Goal: Task Accomplishment & Management: Manage account settings

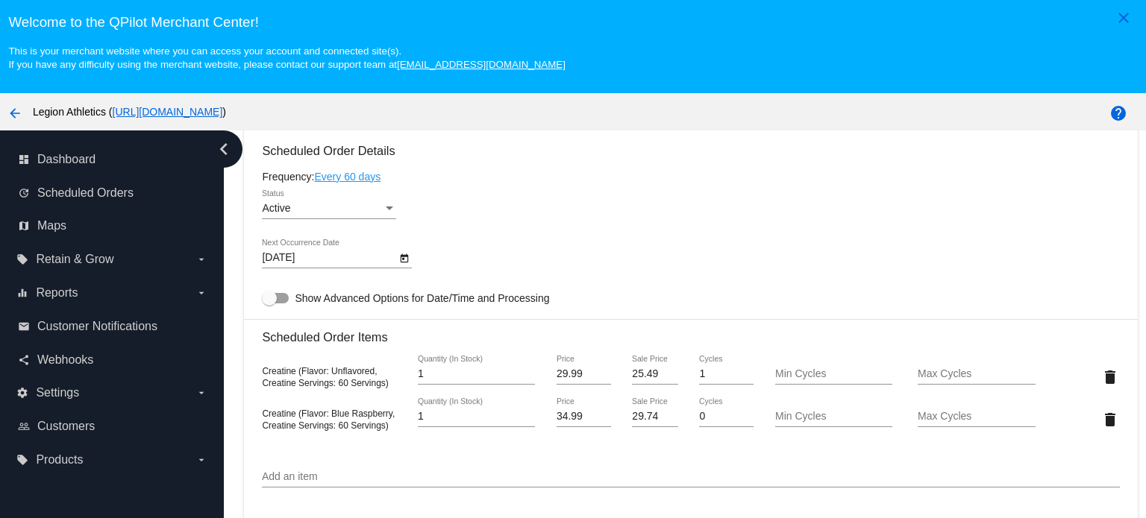
scroll to position [852, 0]
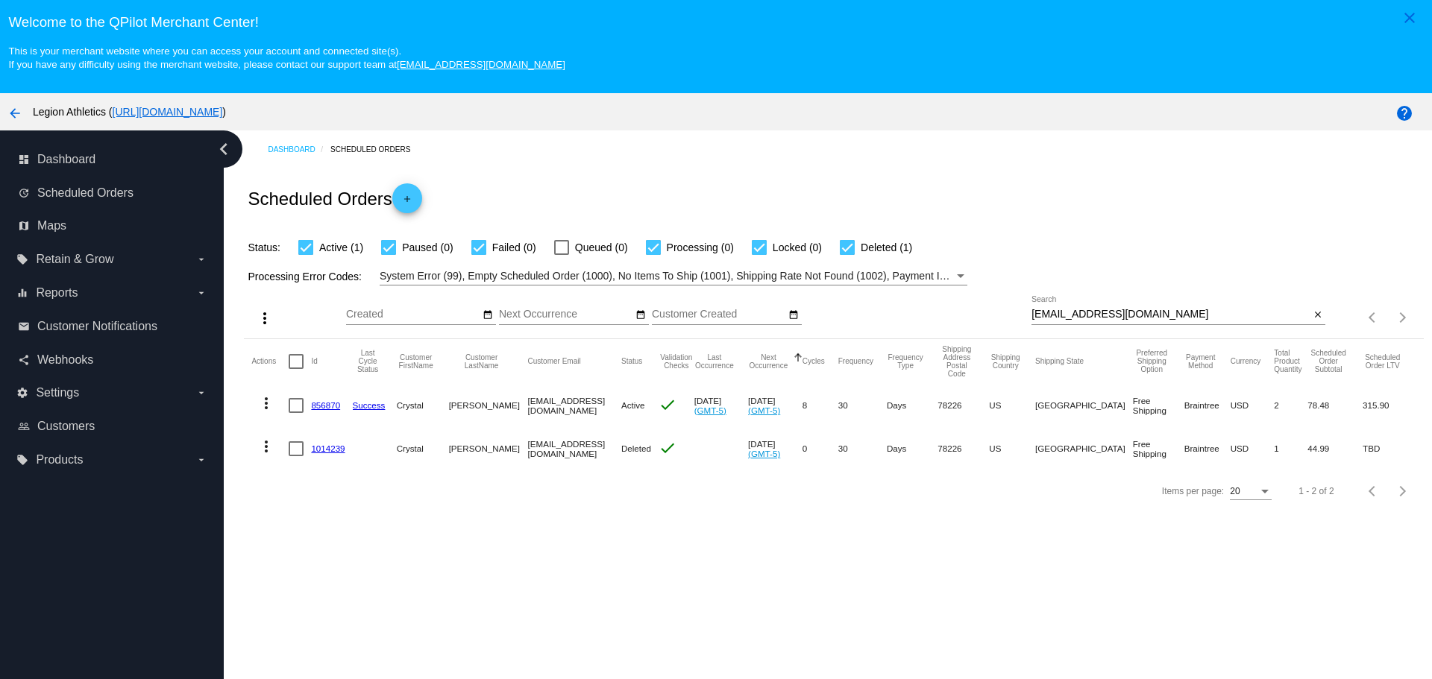
click at [19, 109] on mat-icon "arrow_back" at bounding box center [15, 113] width 18 height 18
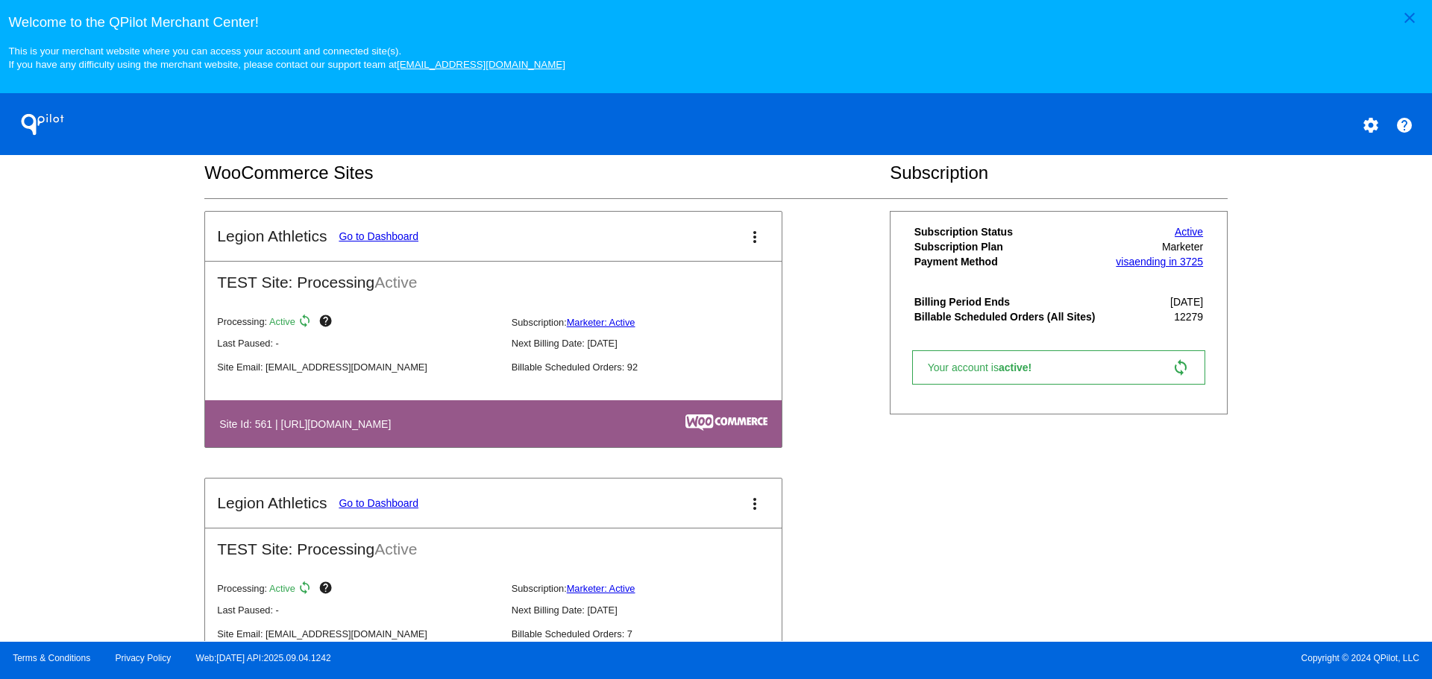
scroll to position [485, 0]
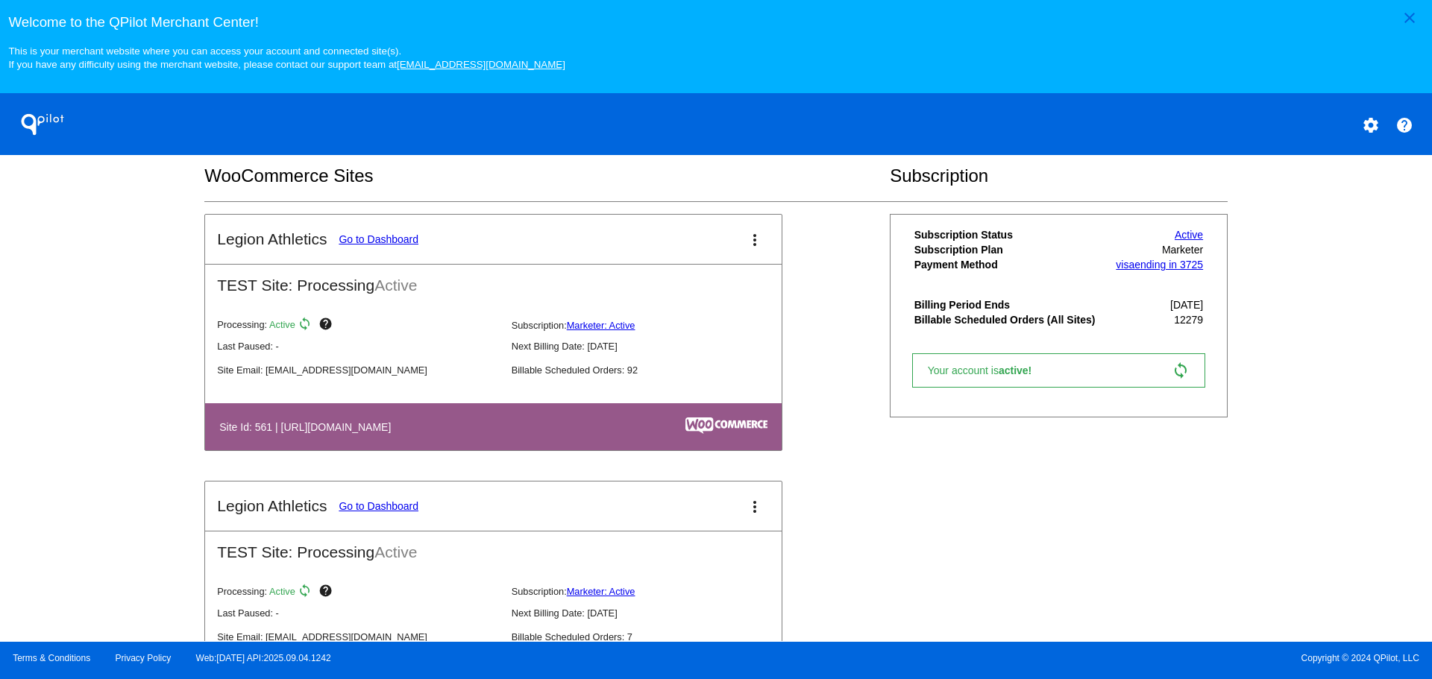
click at [368, 240] on link "Go to Dashboard" at bounding box center [379, 239] width 80 height 12
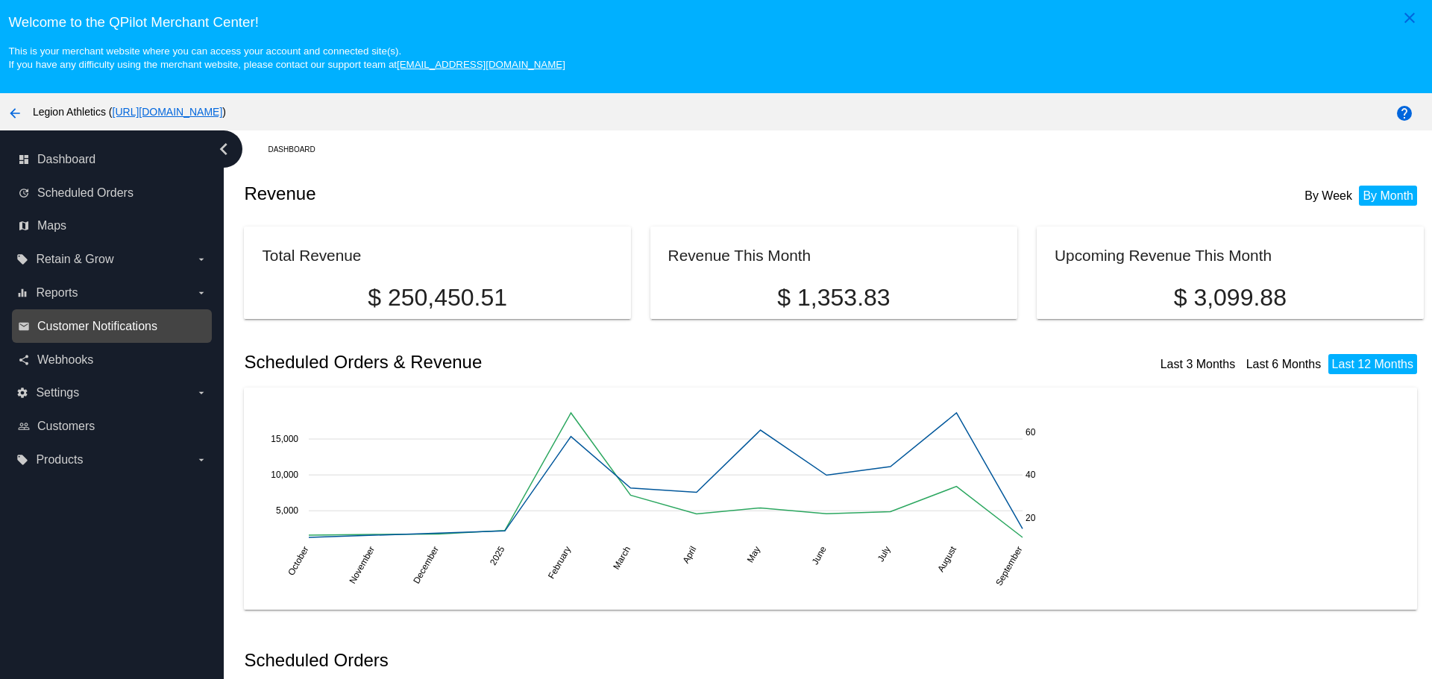
click at [142, 330] on span "Customer Notifications" at bounding box center [97, 326] width 120 height 13
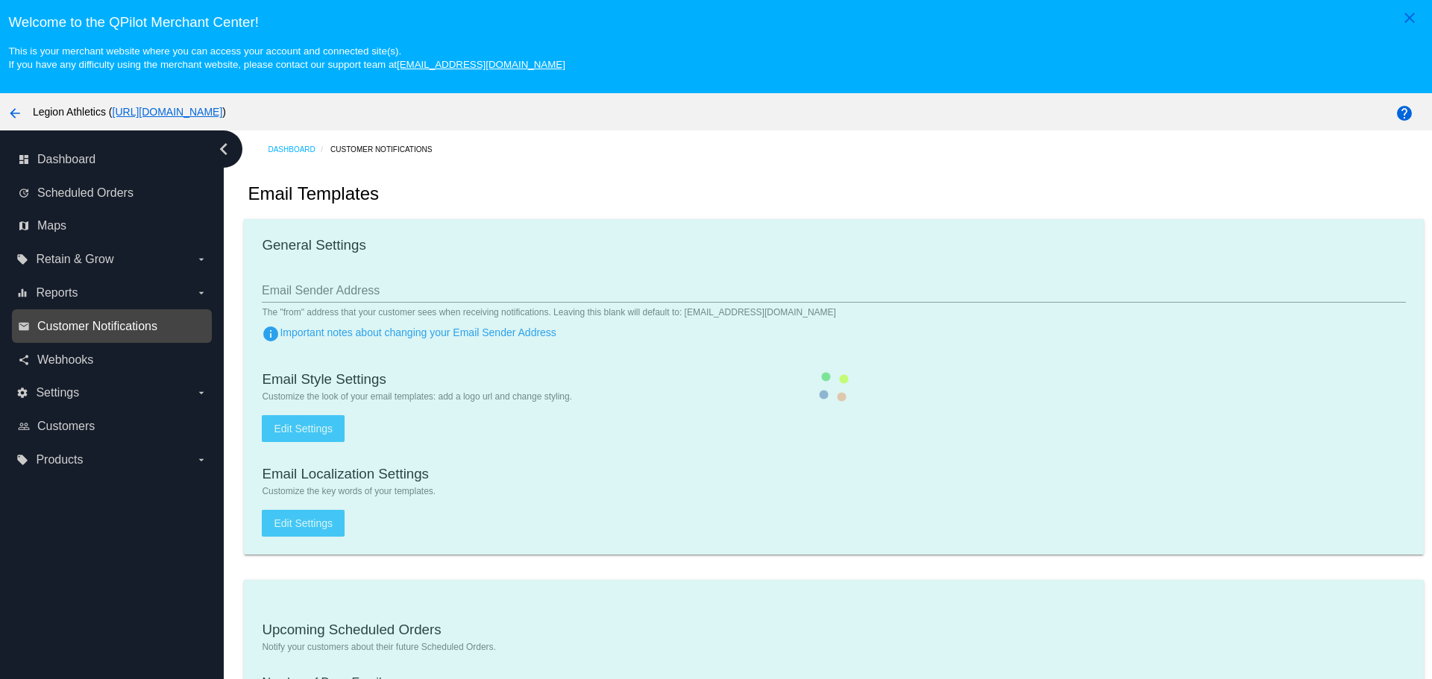
type input "contact@legionsupplements.com"
type input "1"
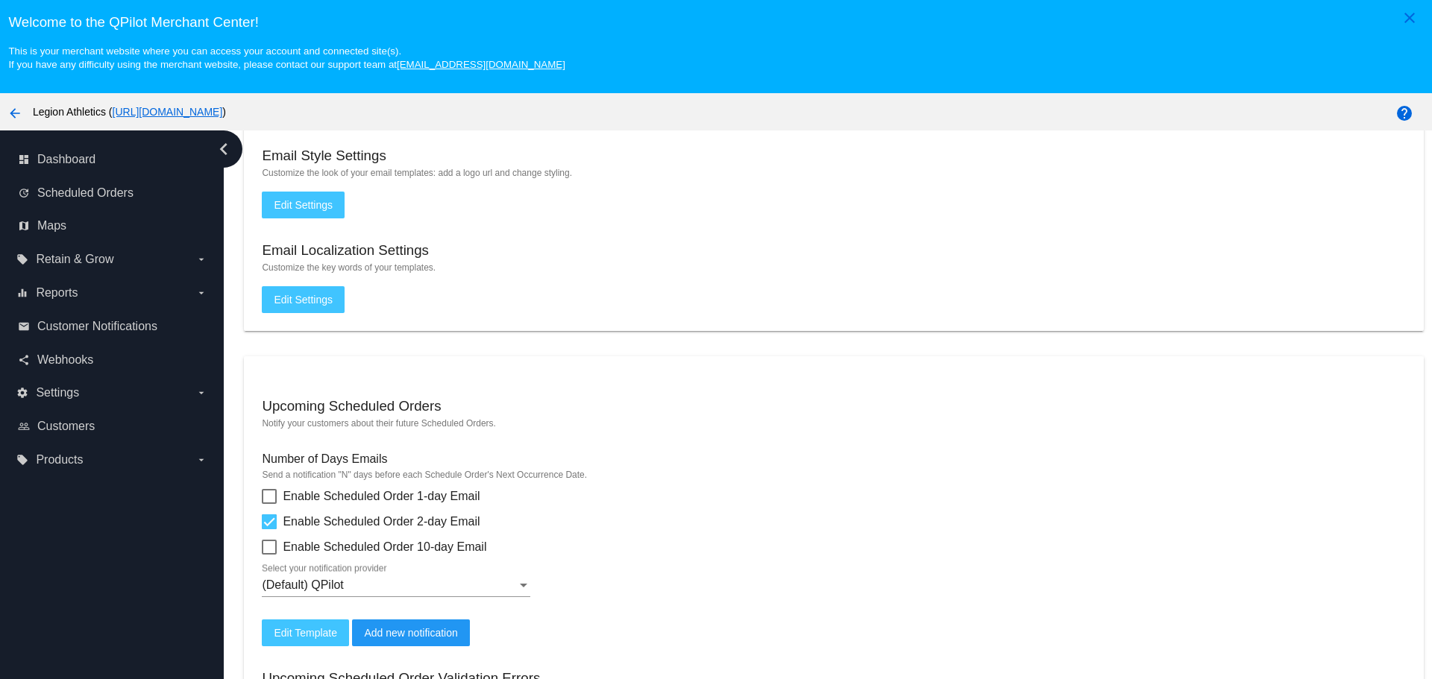
scroll to position [373, 0]
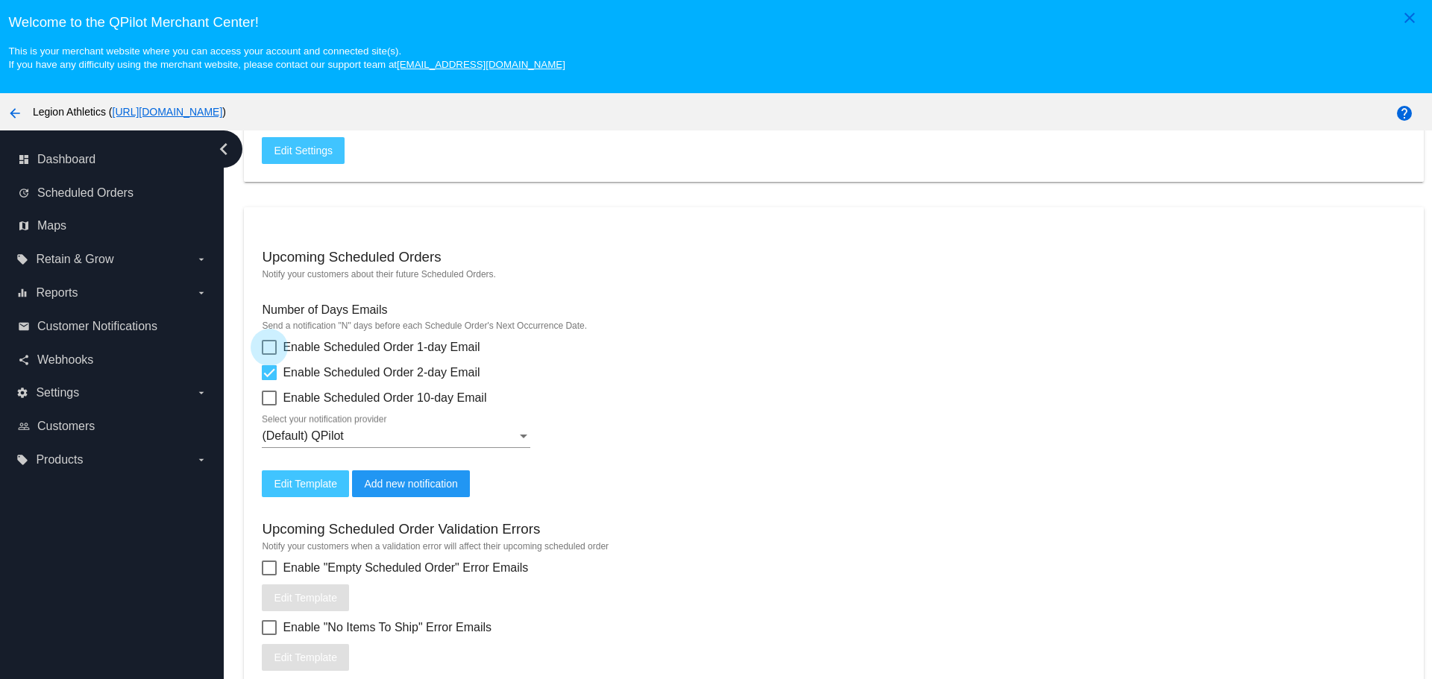
click at [274, 350] on div at bounding box center [269, 347] width 15 height 15
click at [269, 355] on input "Enable Scheduled Order 1-day Email" at bounding box center [269, 355] width 1 height 1
click at [354, 438] on div "(Default) QPilot" at bounding box center [389, 436] width 255 height 13
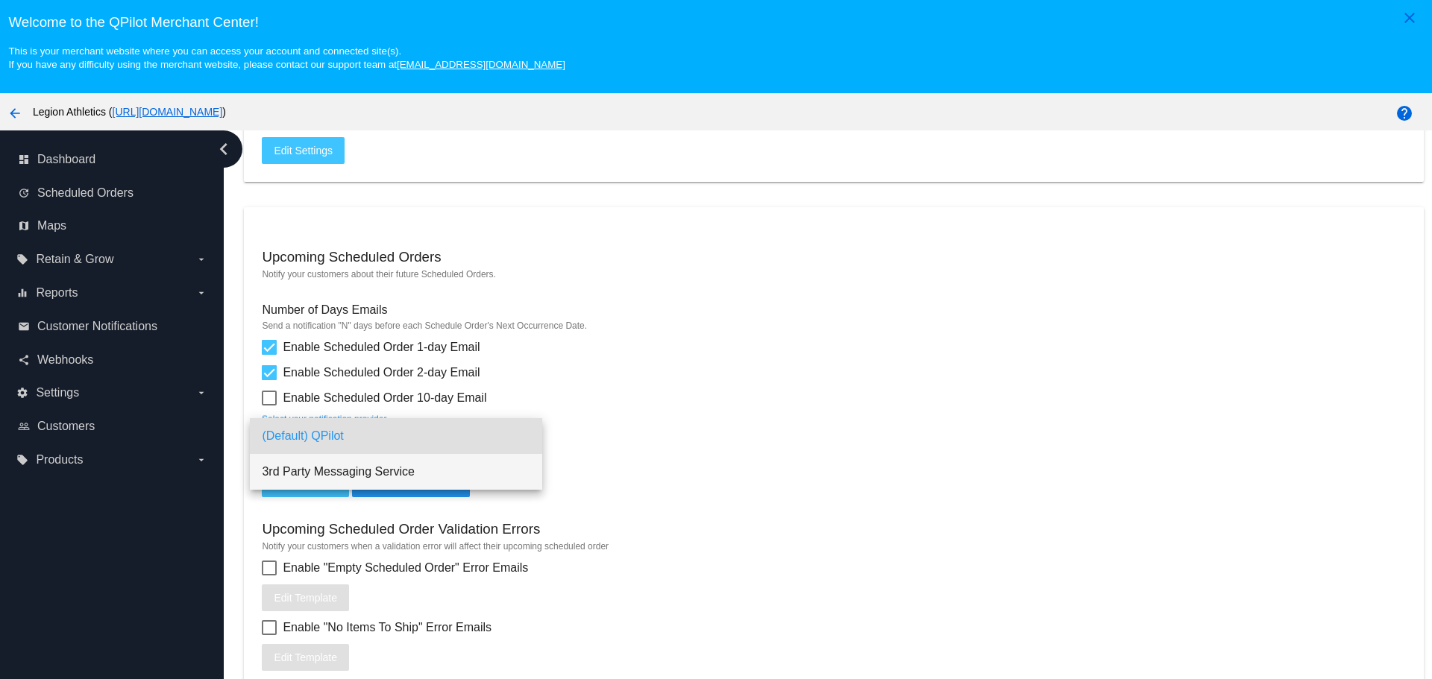
click at [357, 471] on span "3rd Party Messaging Service" at bounding box center [396, 472] width 269 height 36
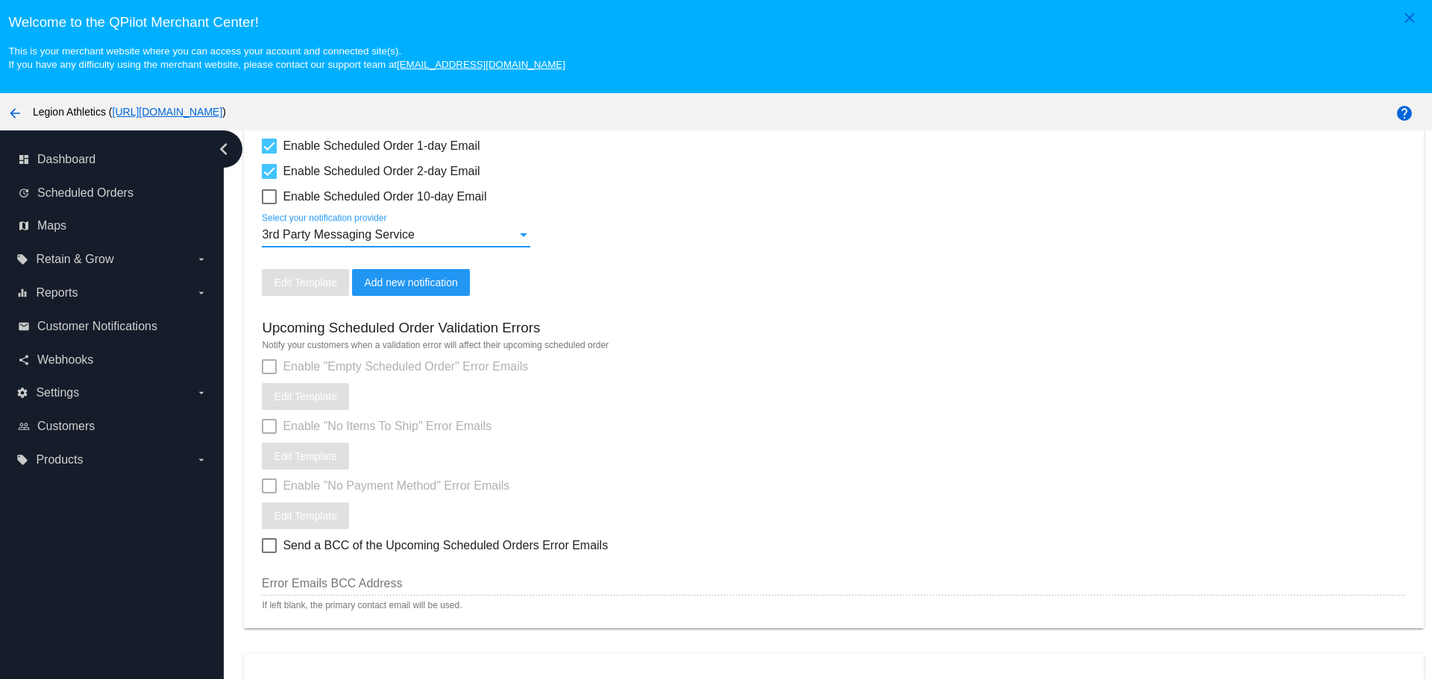
scroll to position [480, 0]
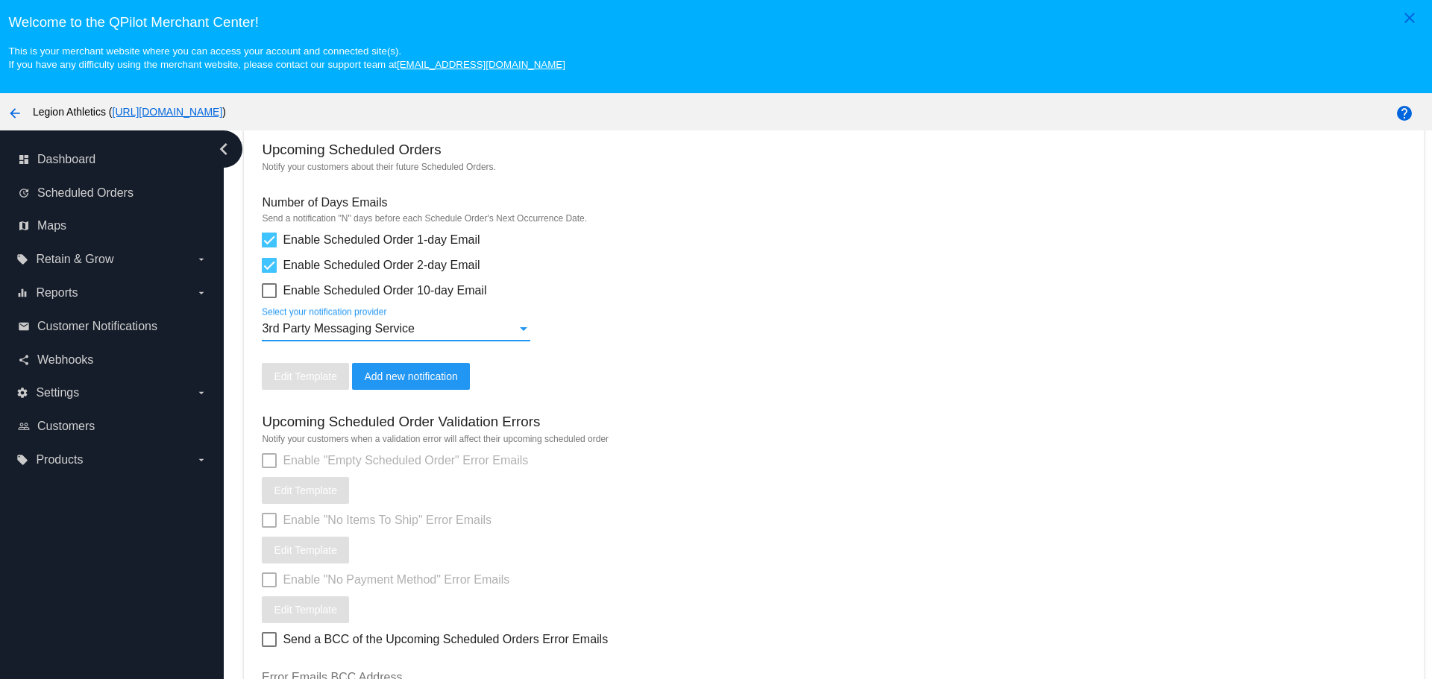
click at [270, 248] on div at bounding box center [269, 240] width 15 height 15
click at [269, 248] on input "Enable Scheduled Order 1-day Email" at bounding box center [269, 248] width 1 height 1
checkbox input "false"
click at [391, 374] on span "Add new notification" at bounding box center [410, 377] width 93 height 12
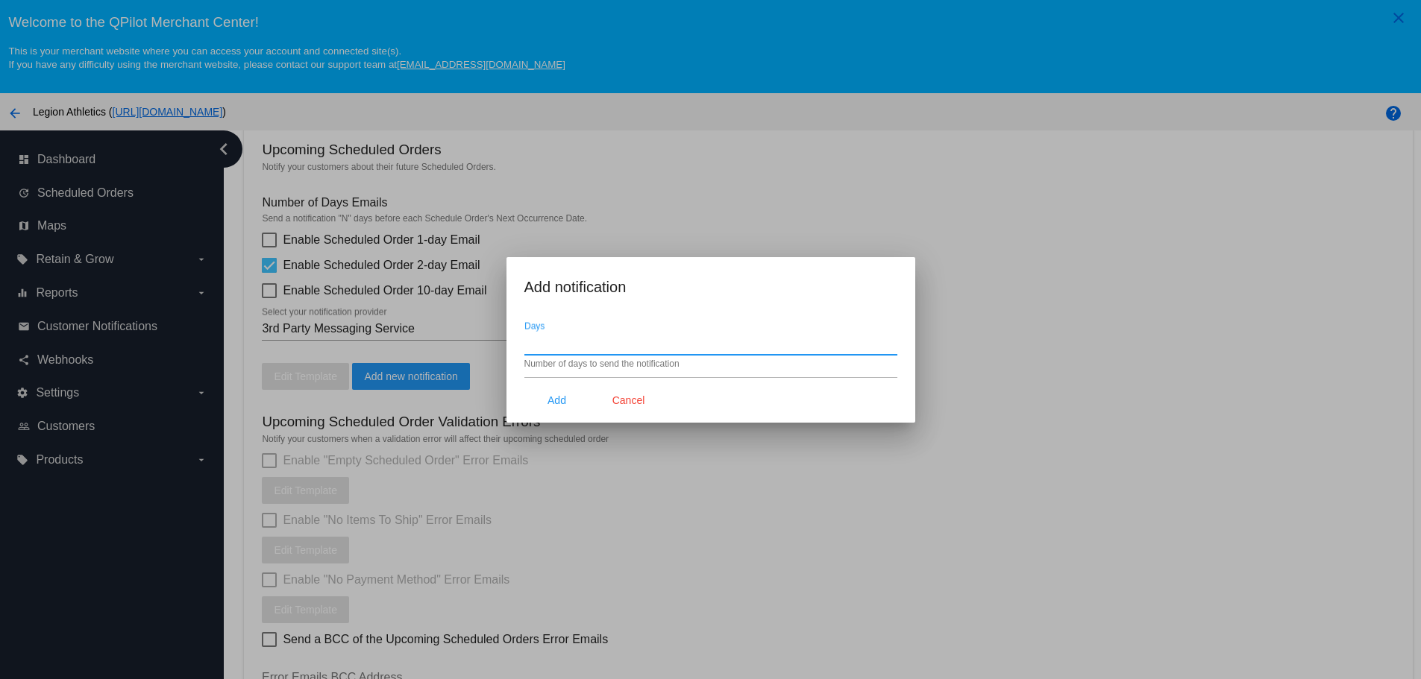
click at [536, 342] on input "Days" at bounding box center [710, 342] width 373 height 13
type input "7"
click at [536, 362] on div "Number of days to send the notification" at bounding box center [601, 365] width 155 height 10
click at [541, 393] on button "Add" at bounding box center [557, 400] width 66 height 27
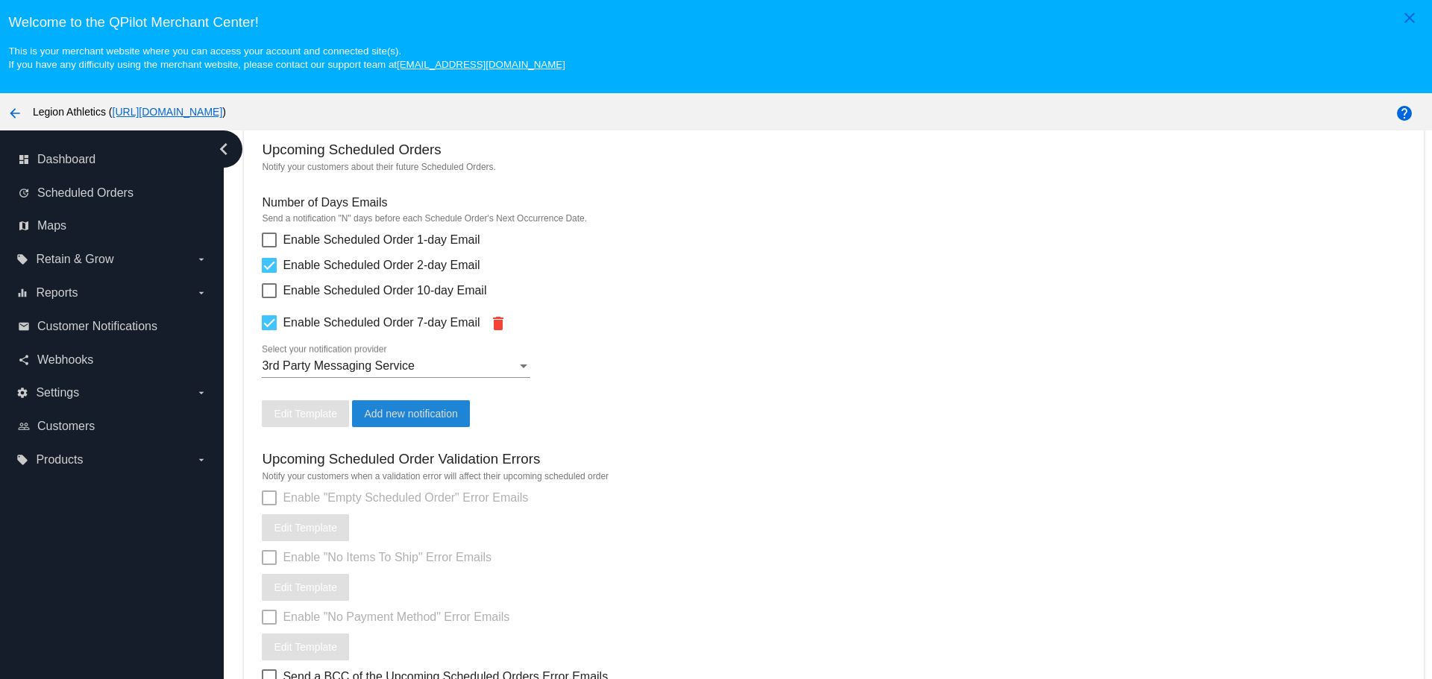
click at [267, 246] on div at bounding box center [269, 240] width 15 height 15
click at [269, 248] on input "Enable Scheduled Order 1-day Email" at bounding box center [269, 248] width 1 height 1
click at [267, 246] on div at bounding box center [269, 240] width 15 height 15
click at [269, 248] on input "Enable Scheduled Order 1-day Email" at bounding box center [269, 248] width 1 height 1
click at [269, 238] on div at bounding box center [269, 240] width 15 height 15
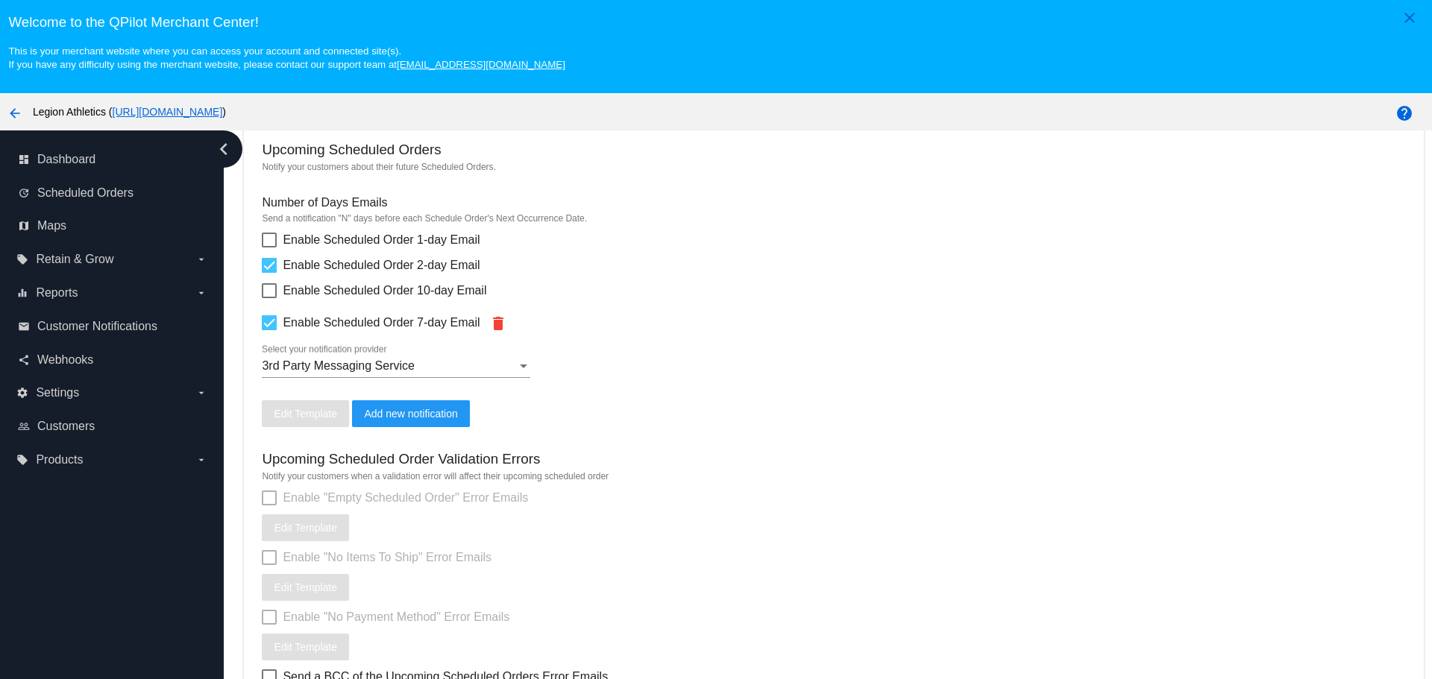
click at [269, 248] on input "Enable Scheduled Order 1-day Email" at bounding box center [269, 248] width 1 height 1
click at [266, 237] on div at bounding box center [269, 240] width 15 height 15
click at [269, 248] on input "Enable Scheduled Order 1-day Email" at bounding box center [269, 248] width 1 height 1
click at [269, 243] on div at bounding box center [269, 240] width 15 height 15
click at [269, 248] on input "Enable Scheduled Order 1-day Email" at bounding box center [269, 248] width 1 height 1
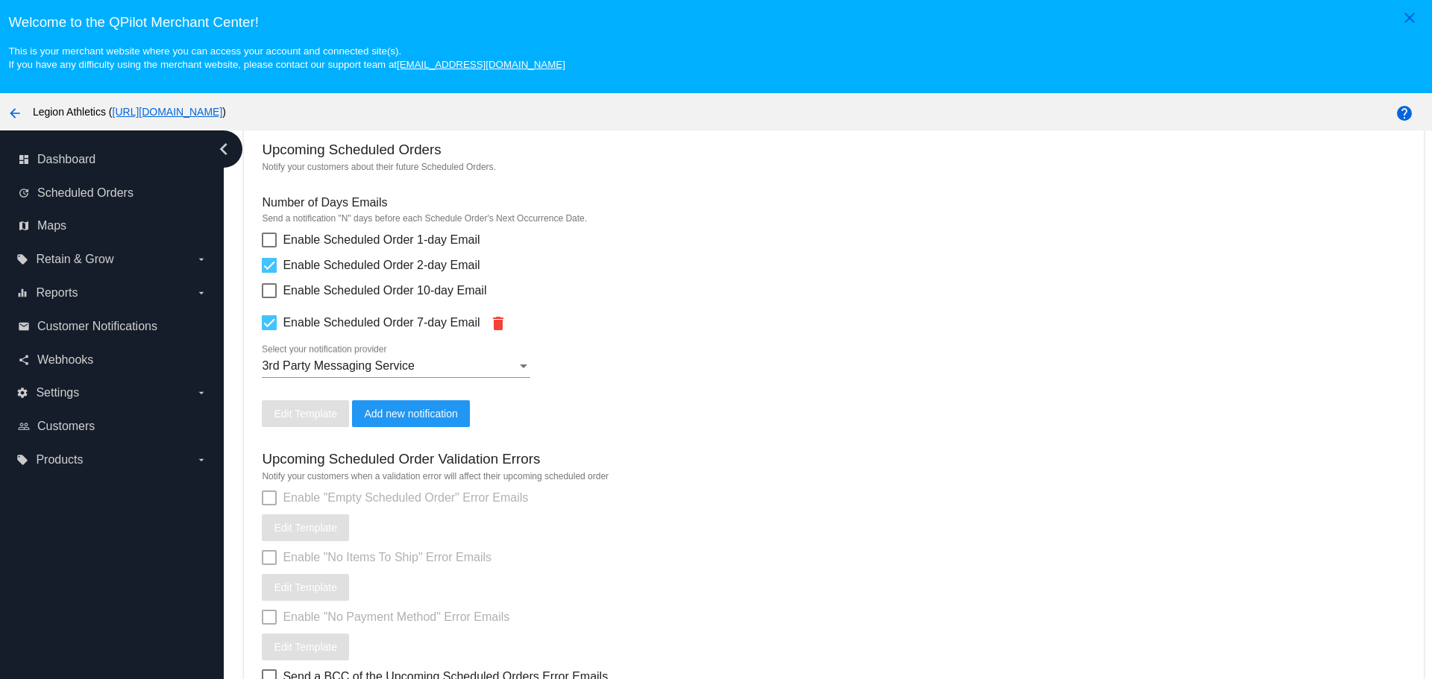
checkbox input "true"
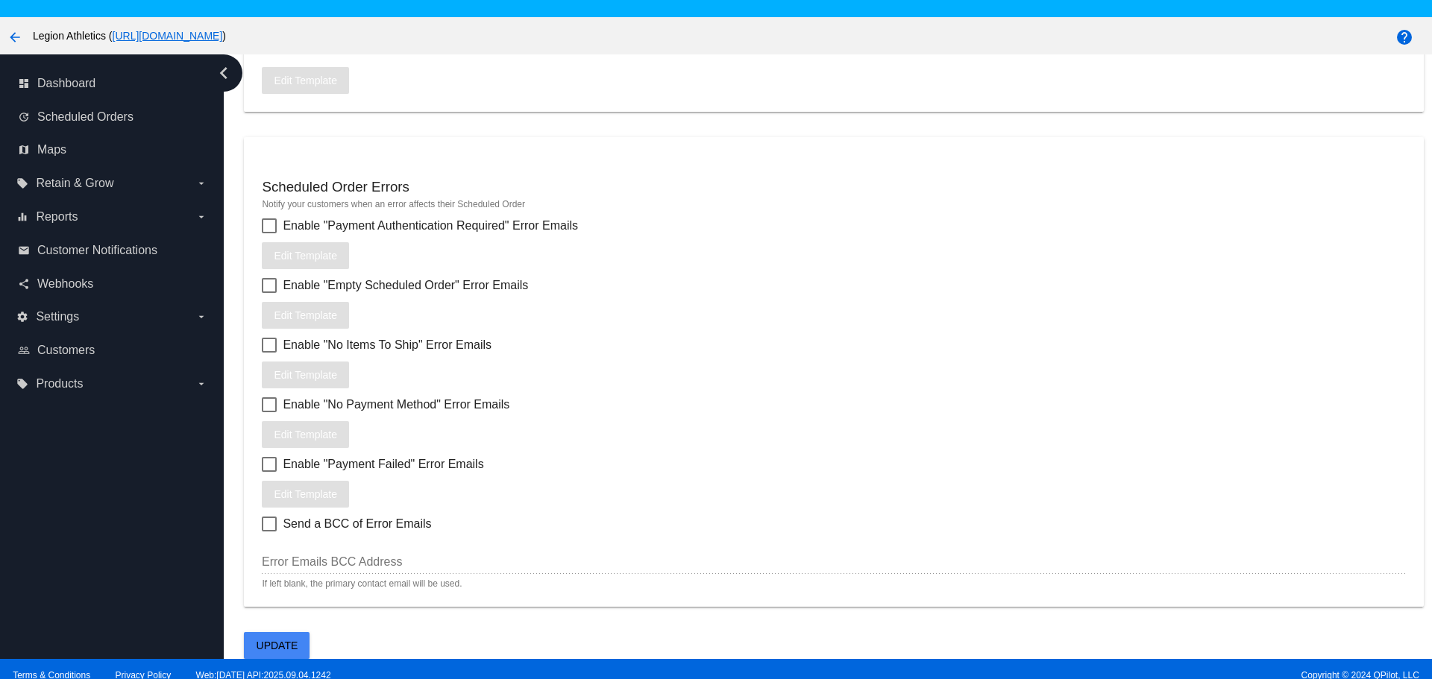
scroll to position [93, 0]
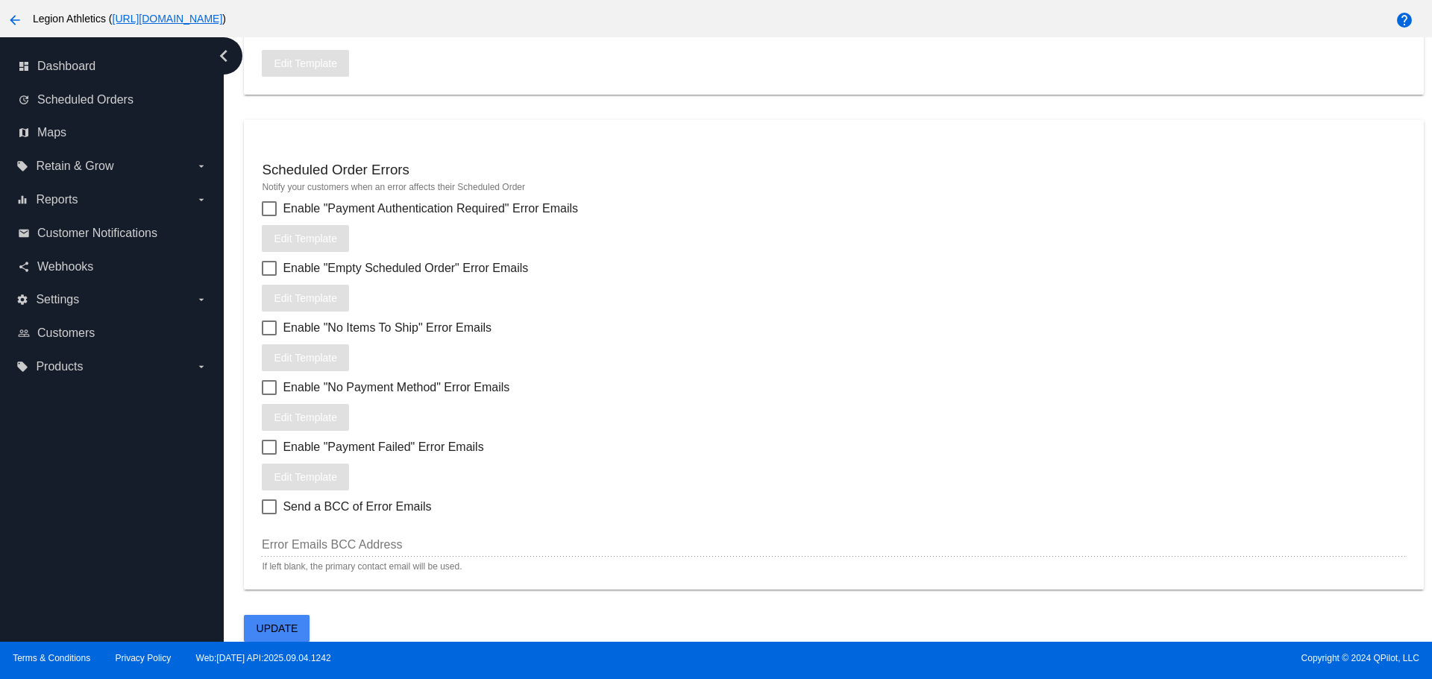
click at [304, 626] on button "Update" at bounding box center [277, 628] width 66 height 27
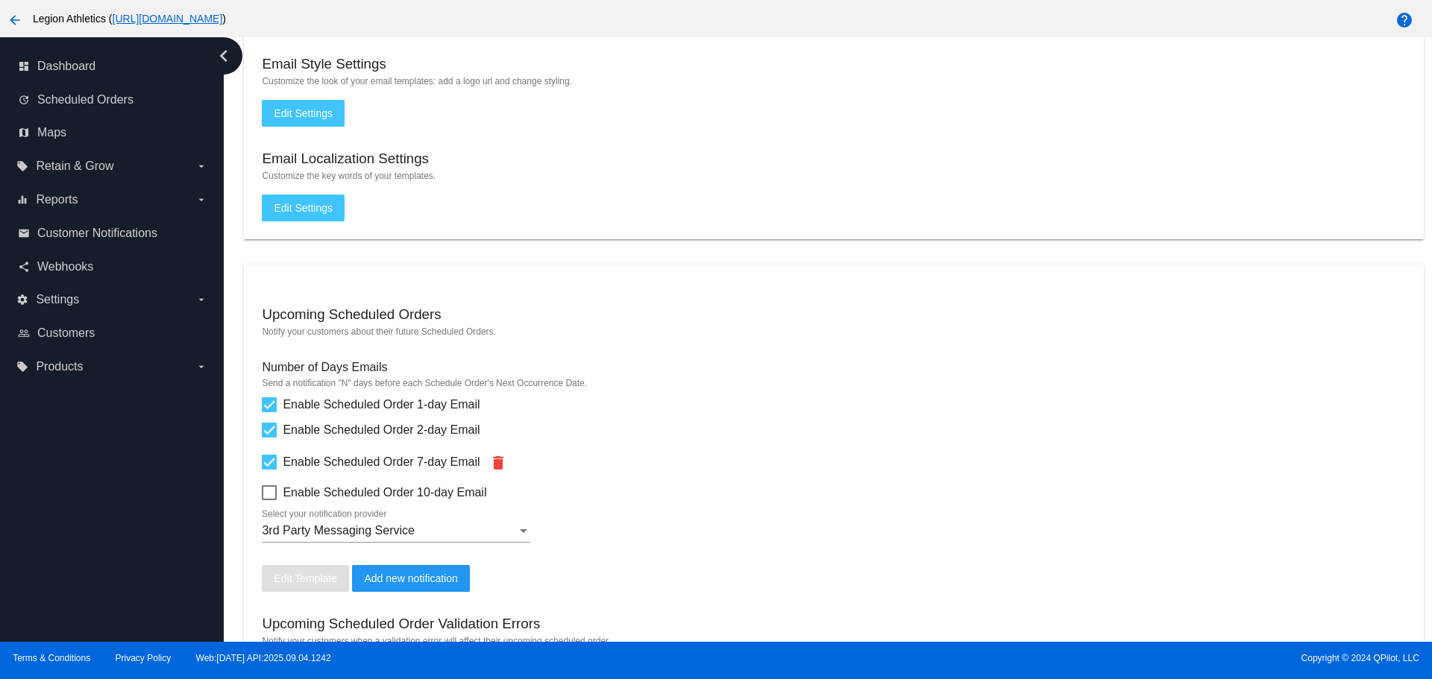
scroll to position [219, 0]
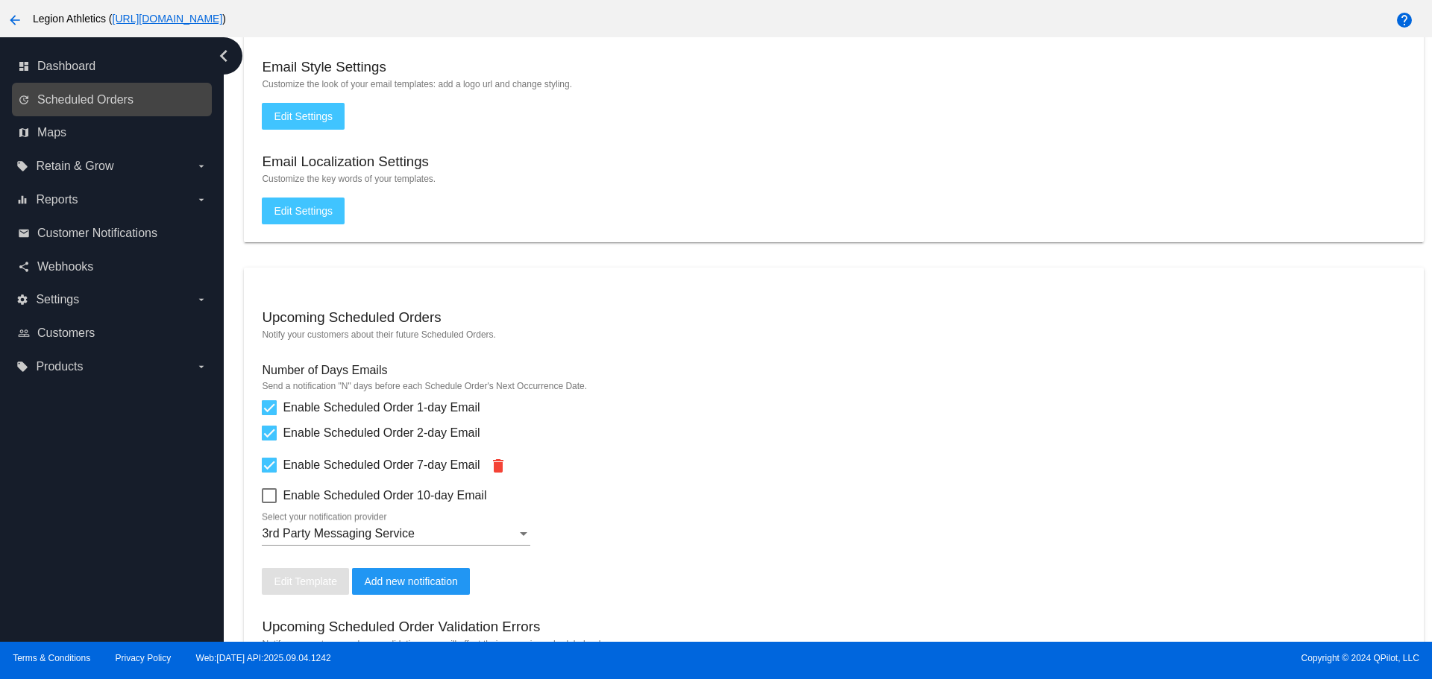
click at [121, 112] on div "update Scheduled Orders" at bounding box center [112, 100] width 200 height 34
click at [122, 103] on span "Scheduled Orders" at bounding box center [85, 99] width 96 height 13
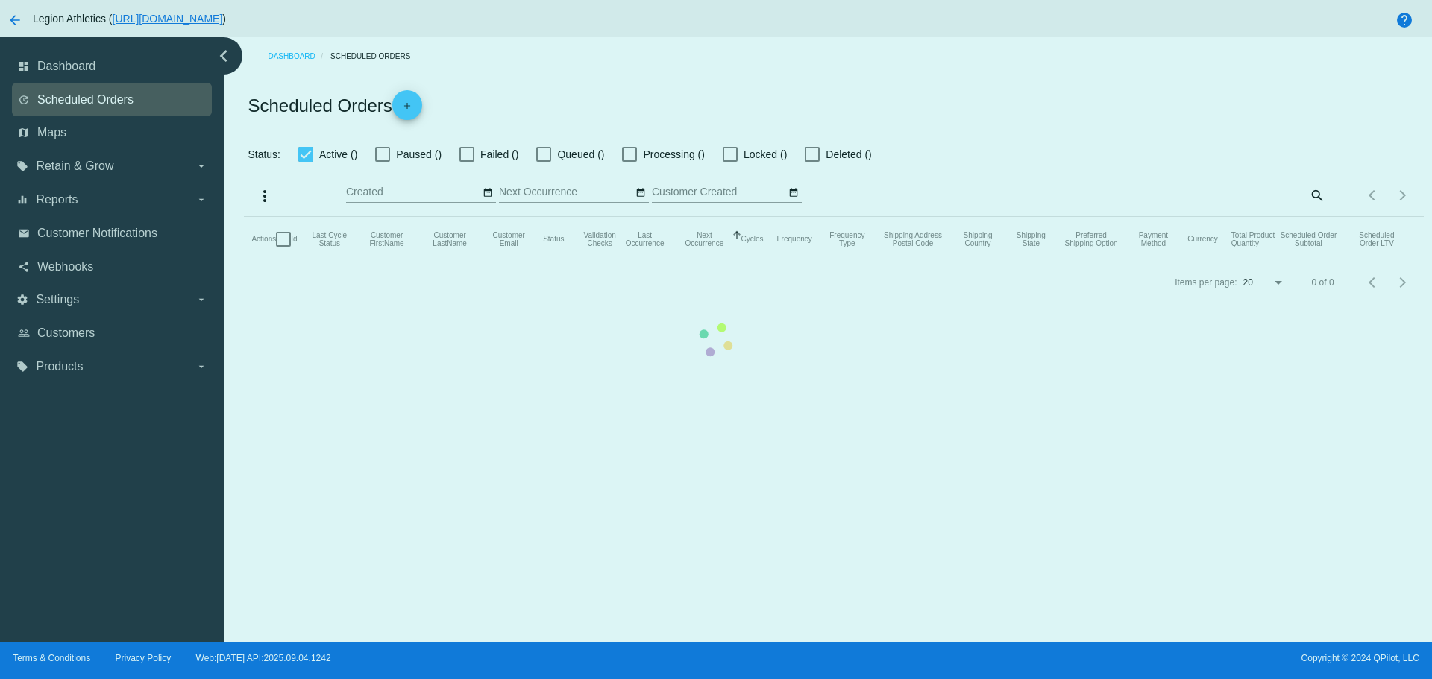
checkbox input "true"
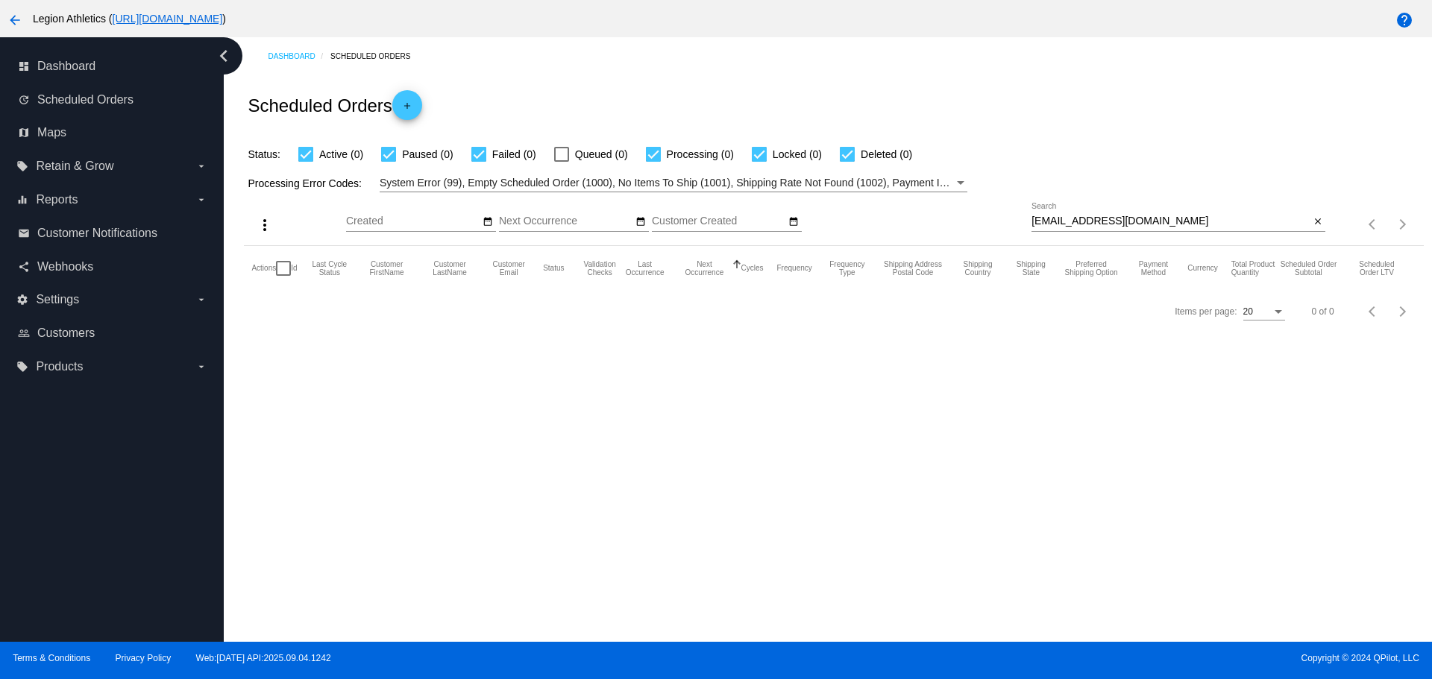
click at [1032, 218] on input "cmejia033@yahoo.com" at bounding box center [1171, 222] width 278 height 12
drag, startPoint x: 1030, startPoint y: 218, endPoint x: 1118, endPoint y: 224, distance: 88.2
click at [1118, 224] on input "cmejia033@yahoo.com" at bounding box center [1171, 222] width 278 height 12
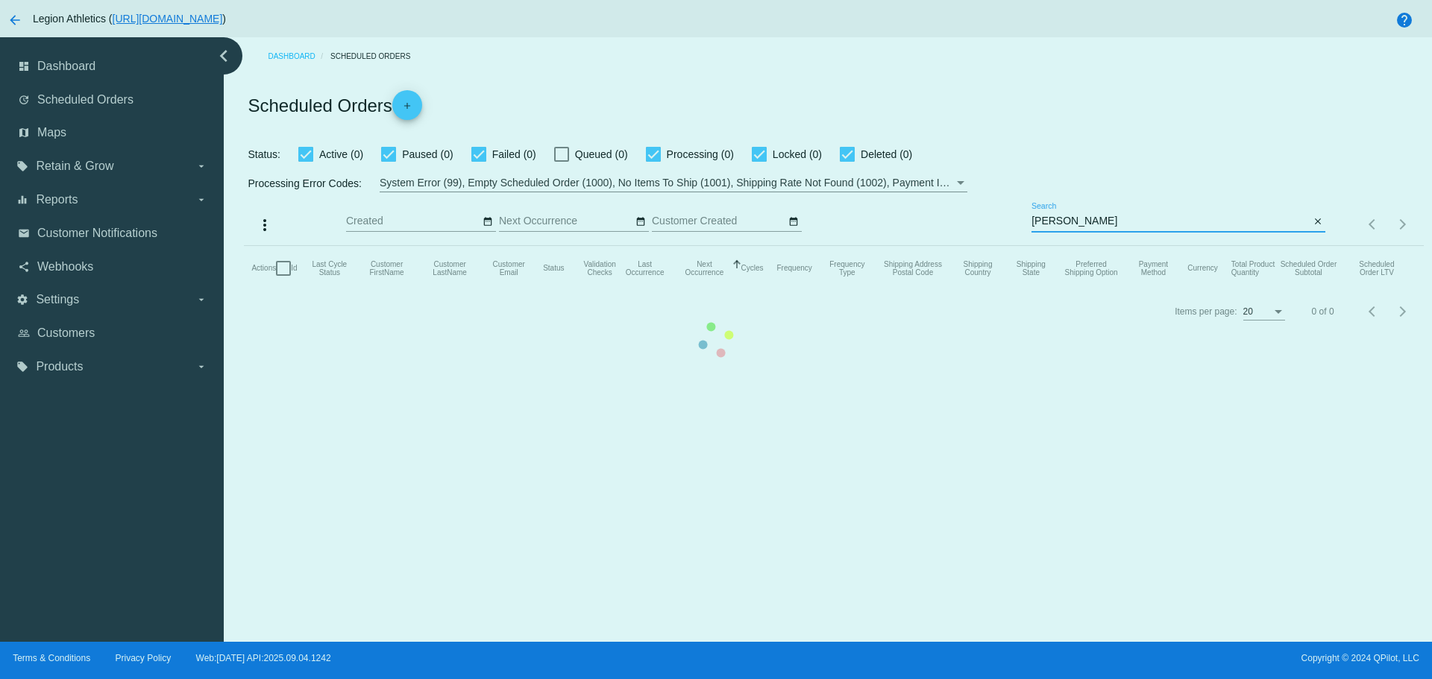
type input "[PERSON_NAME][EMAIL_ADDRESS][DOMAIN_NAME]"
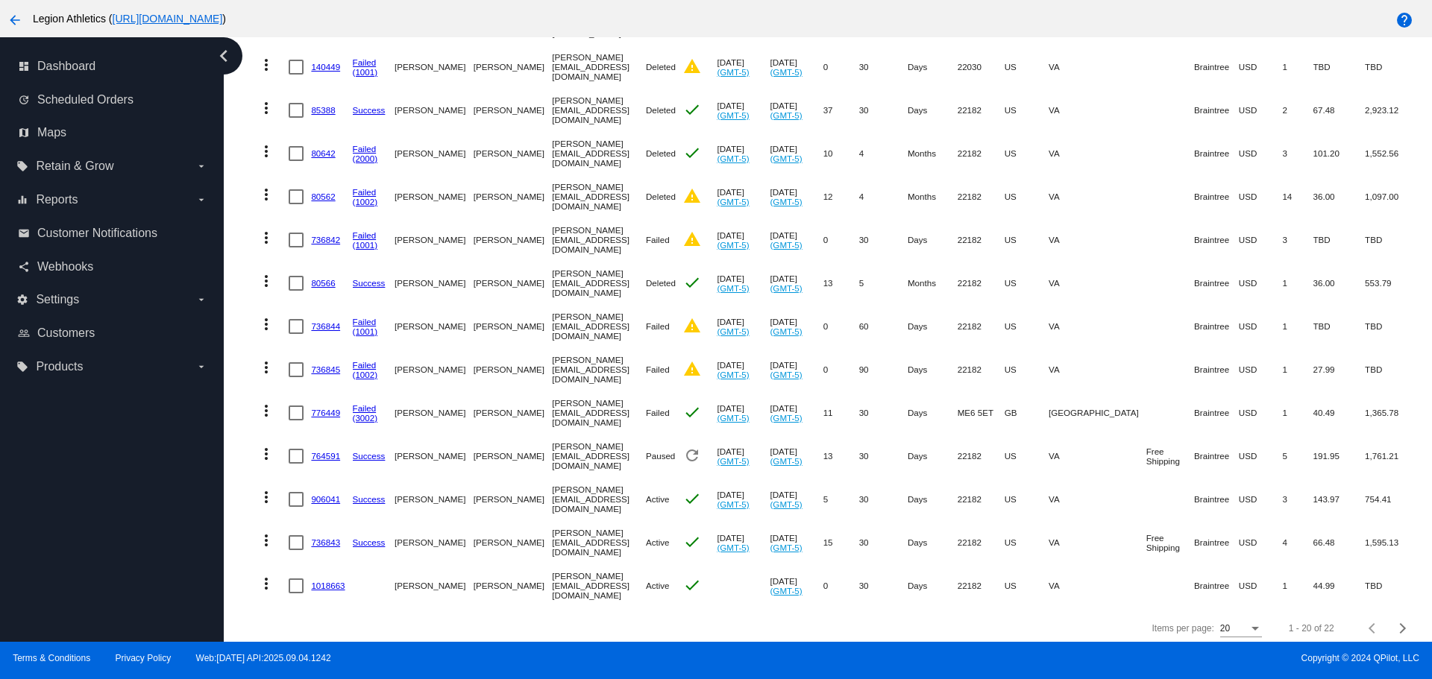
scroll to position [566, 0]
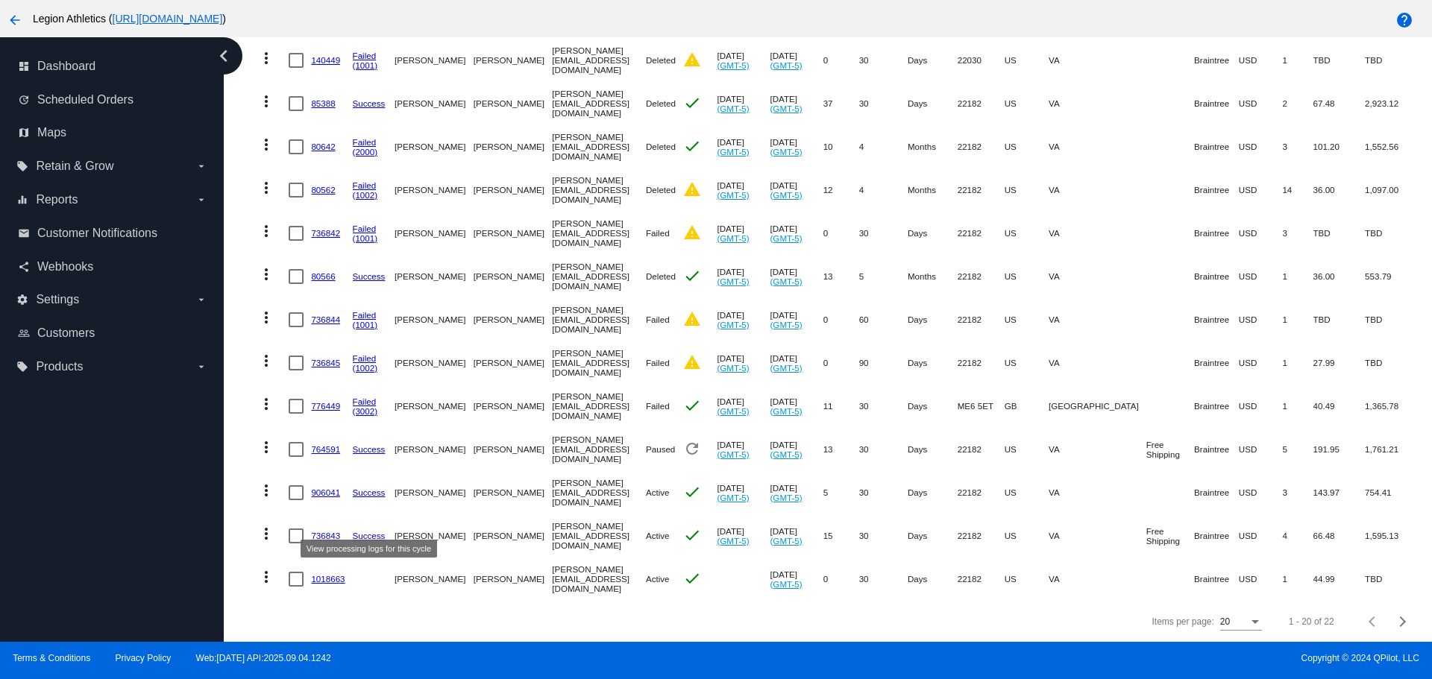
click at [329, 531] on link "736843" at bounding box center [325, 536] width 29 height 10
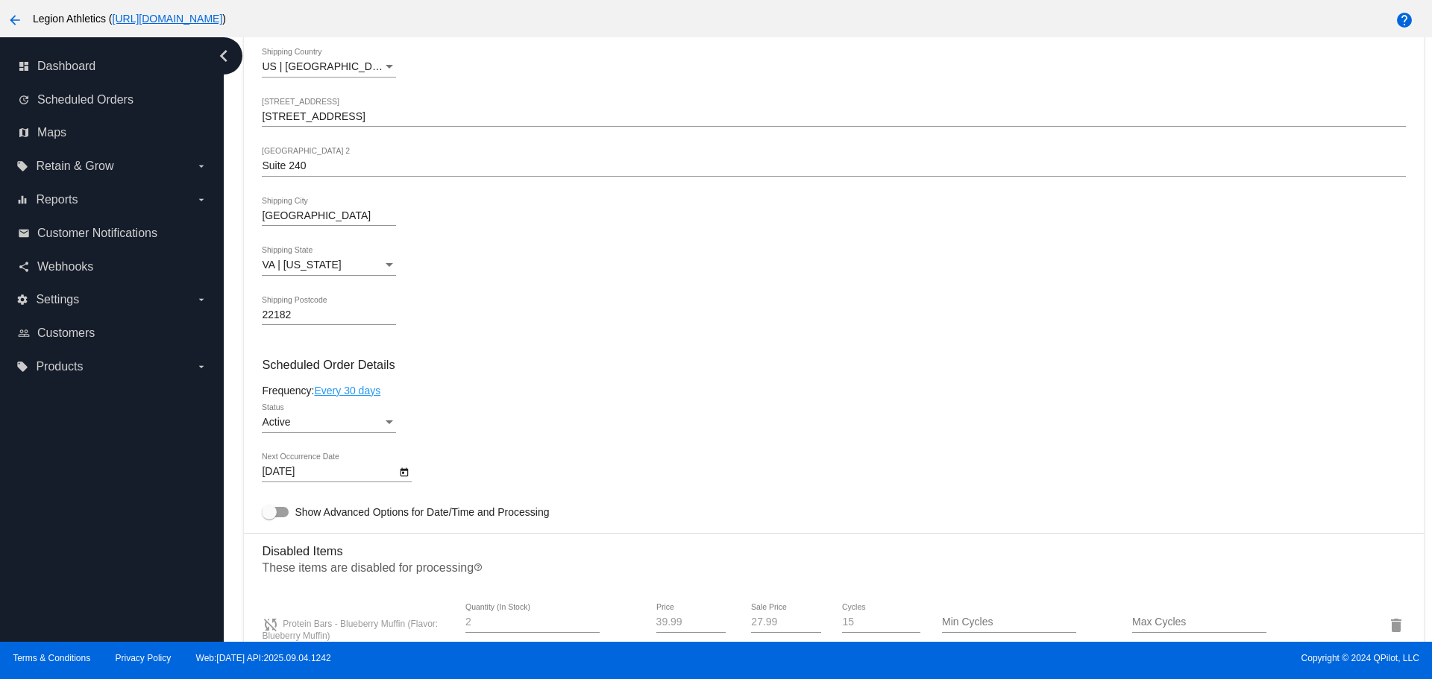
scroll to position [597, 0]
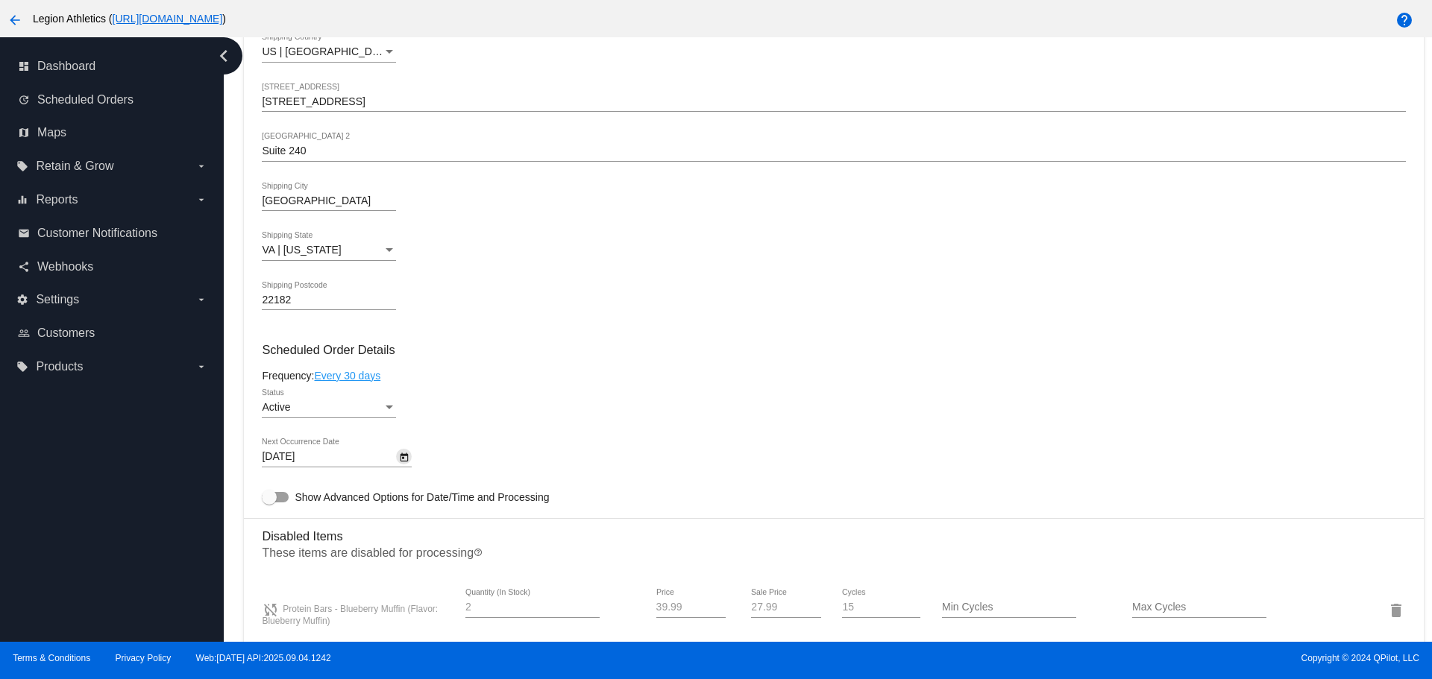
click at [404, 459] on icon "Open calendar" at bounding box center [404, 458] width 10 height 18
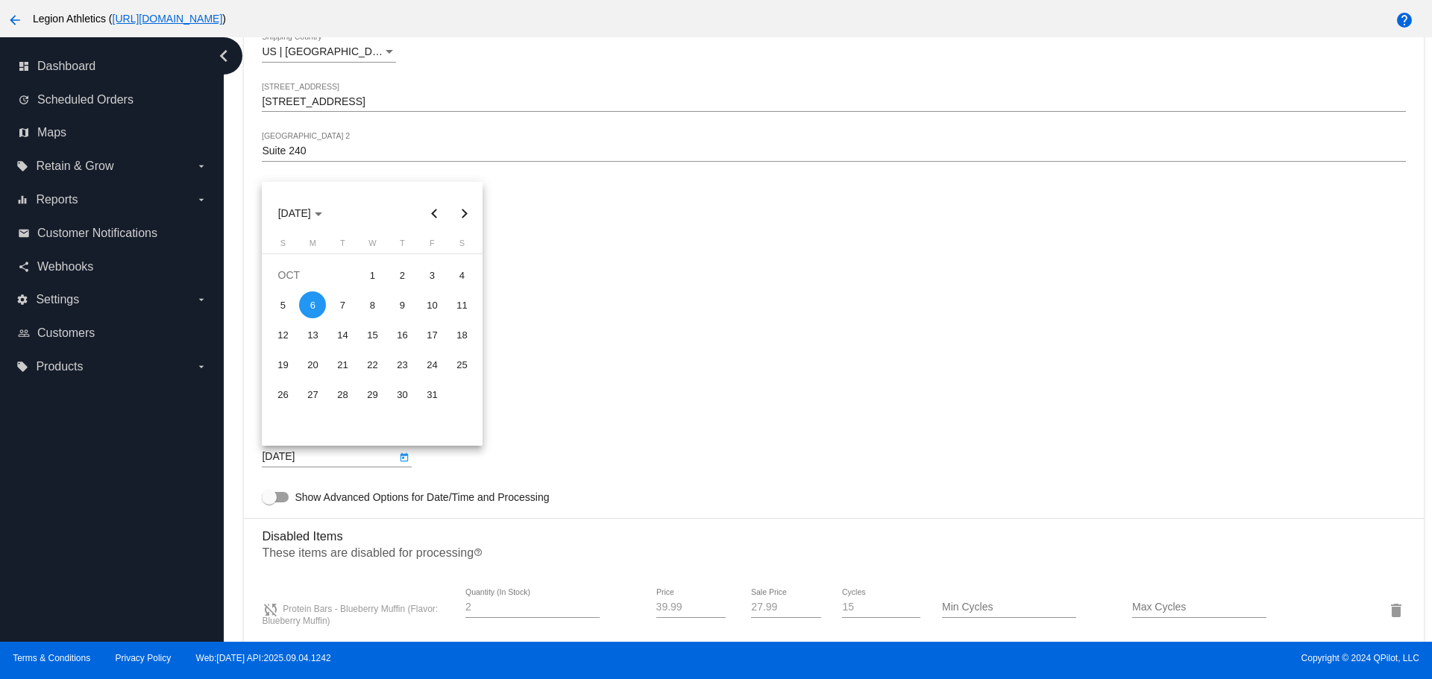
click at [431, 218] on button "Previous month" at bounding box center [434, 213] width 30 height 30
click at [445, 332] on div "12" at bounding box center [431, 334] width 27 height 27
type input "9/12/2025"
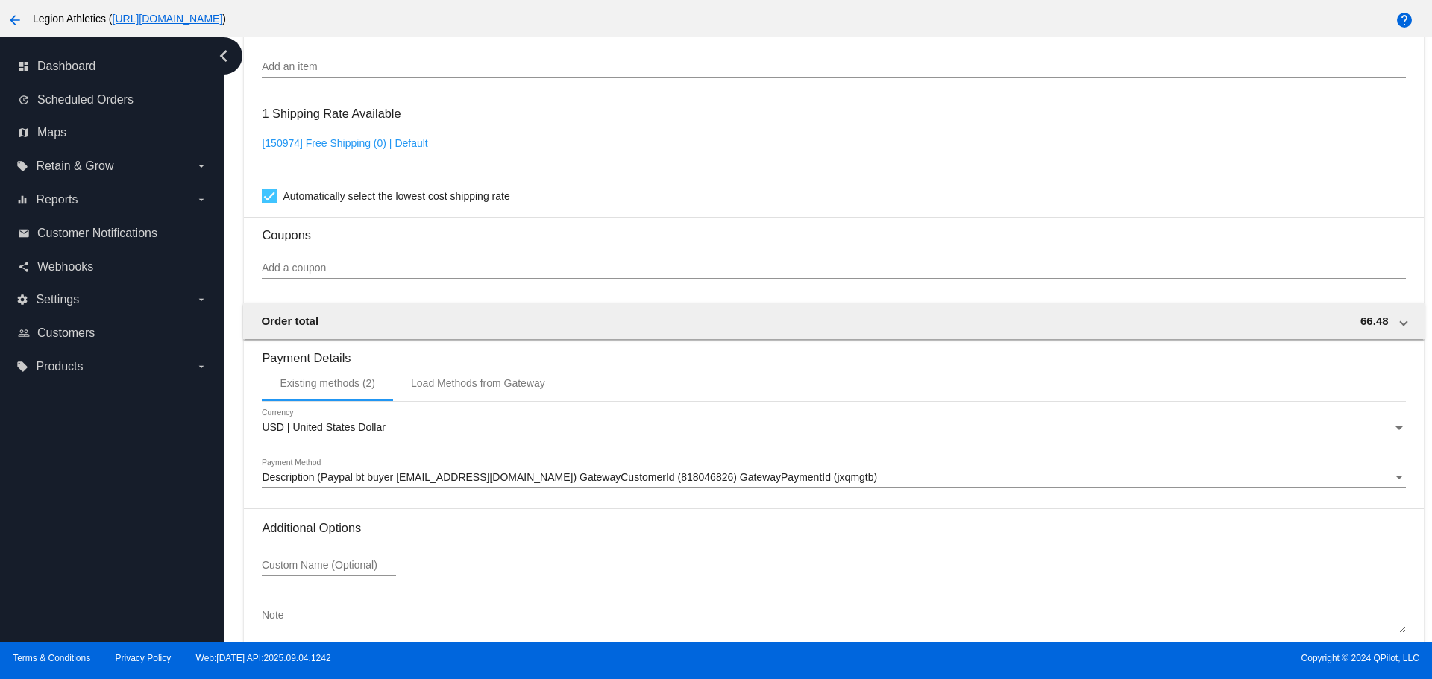
scroll to position [1419, 0]
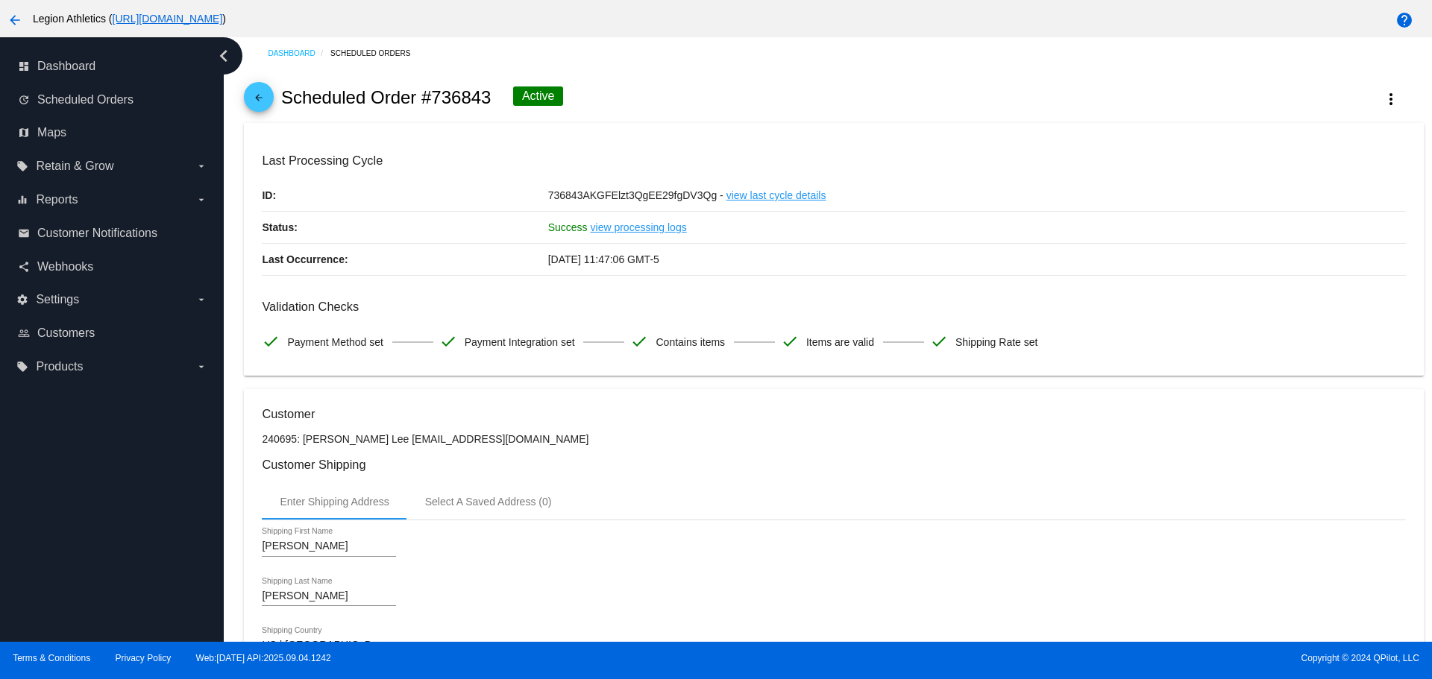
scroll to position [0, 0]
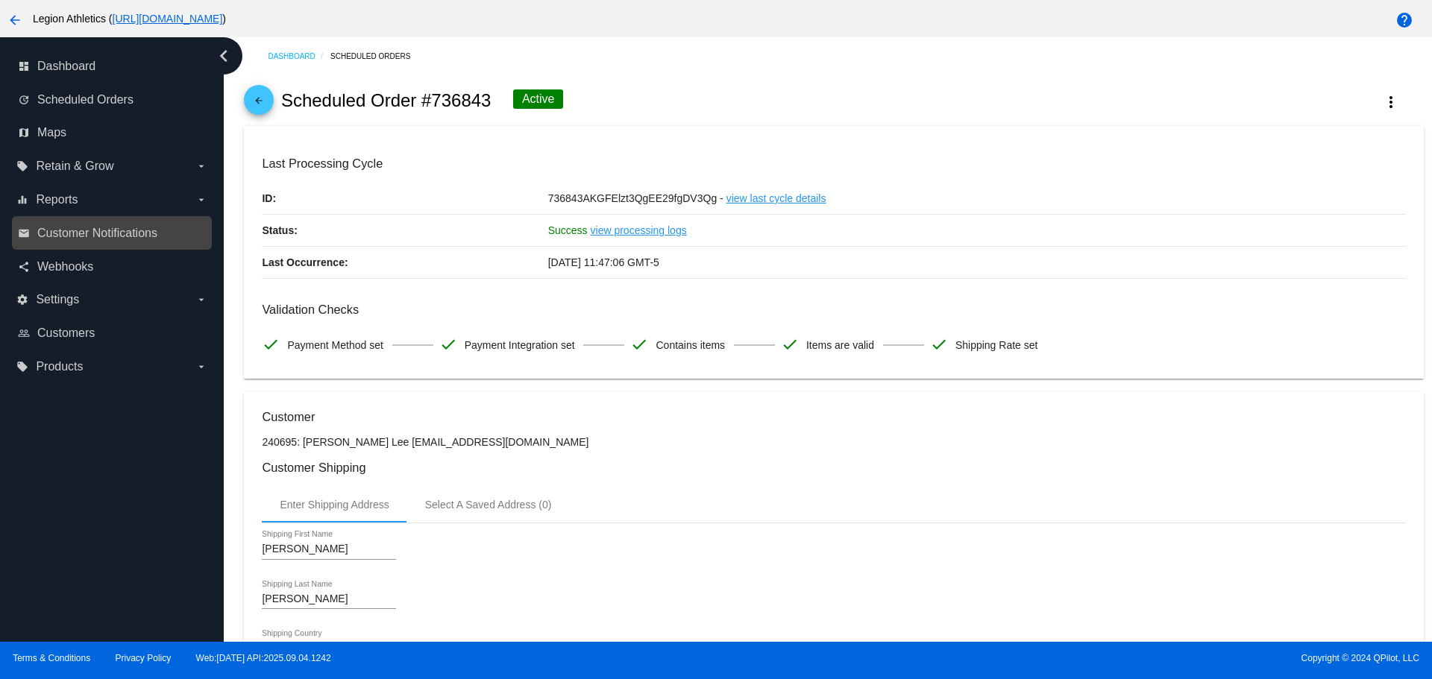
click at [132, 244] on link "email Customer Notifications" at bounding box center [112, 234] width 189 height 24
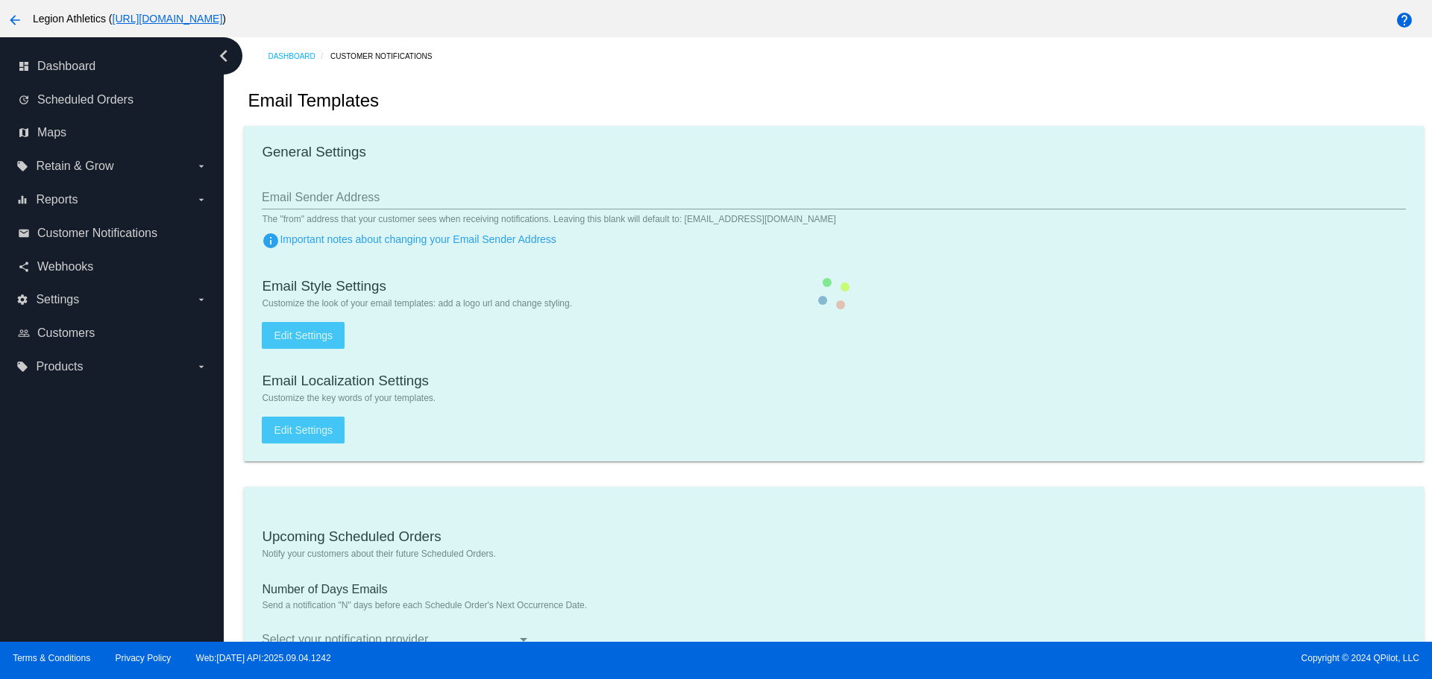
type input "contact@legionsupplements.com"
type input "1"
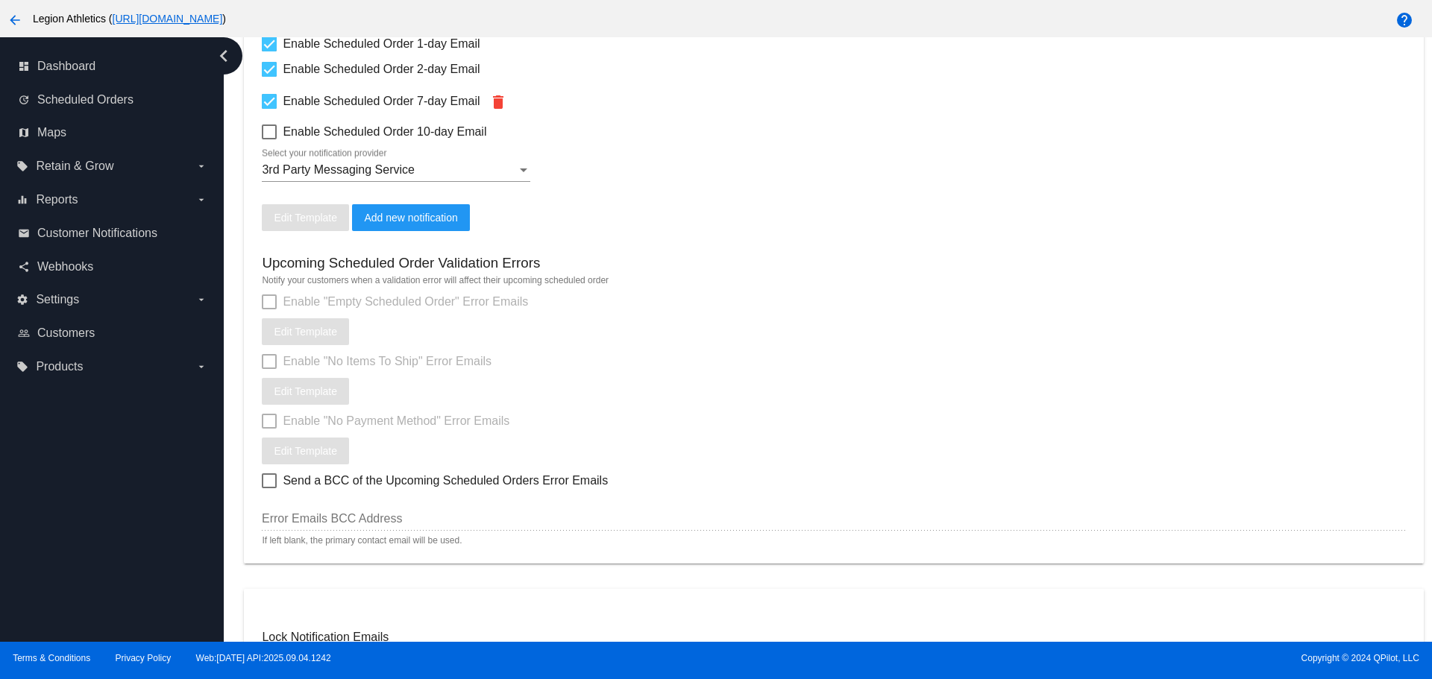
scroll to position [820, 0]
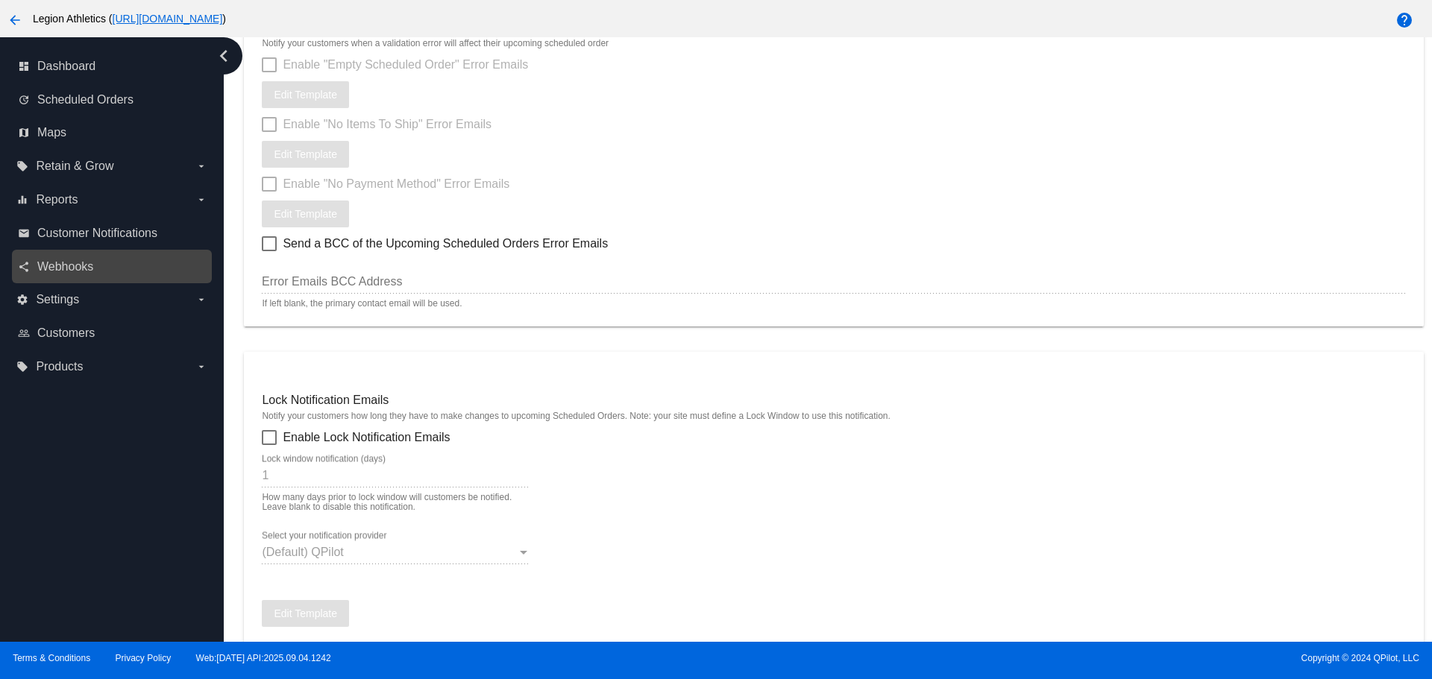
click at [112, 260] on link "share Webhooks" at bounding box center [112, 267] width 189 height 24
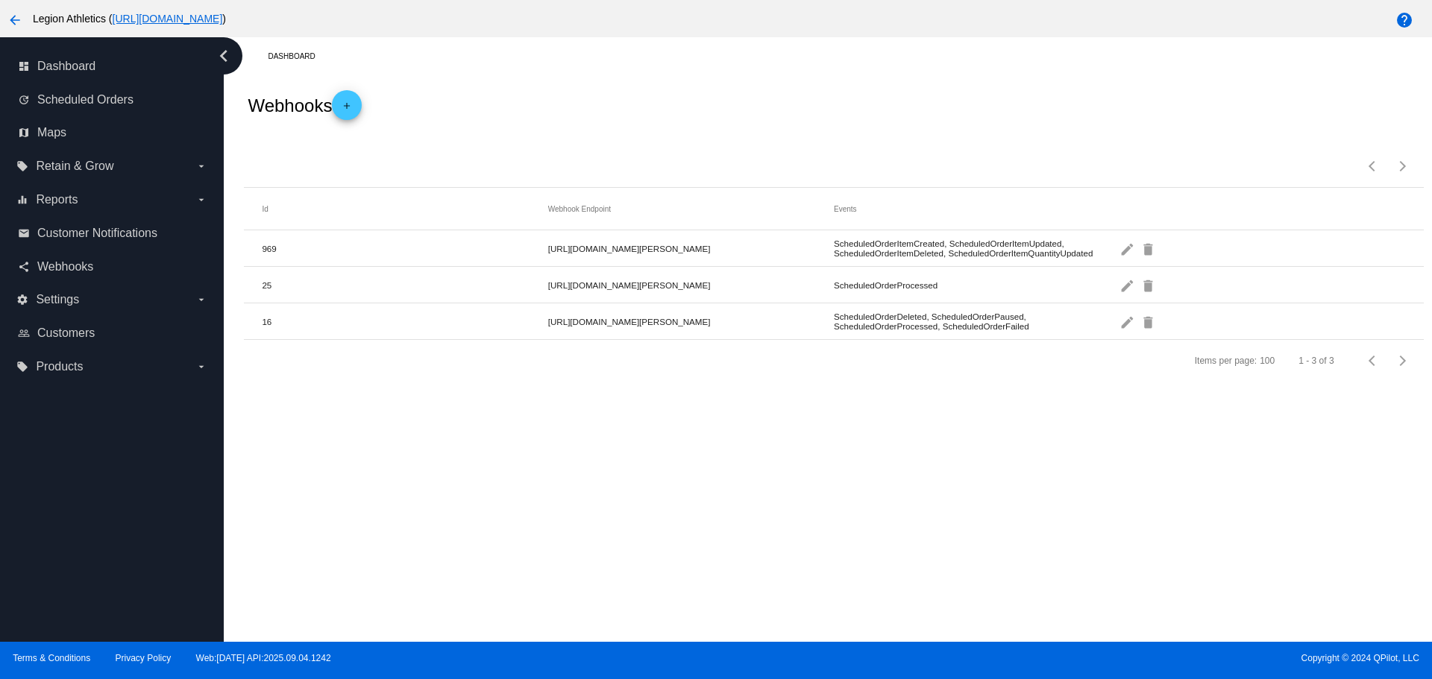
click at [347, 112] on mat-icon "add" at bounding box center [347, 110] width 18 height 18
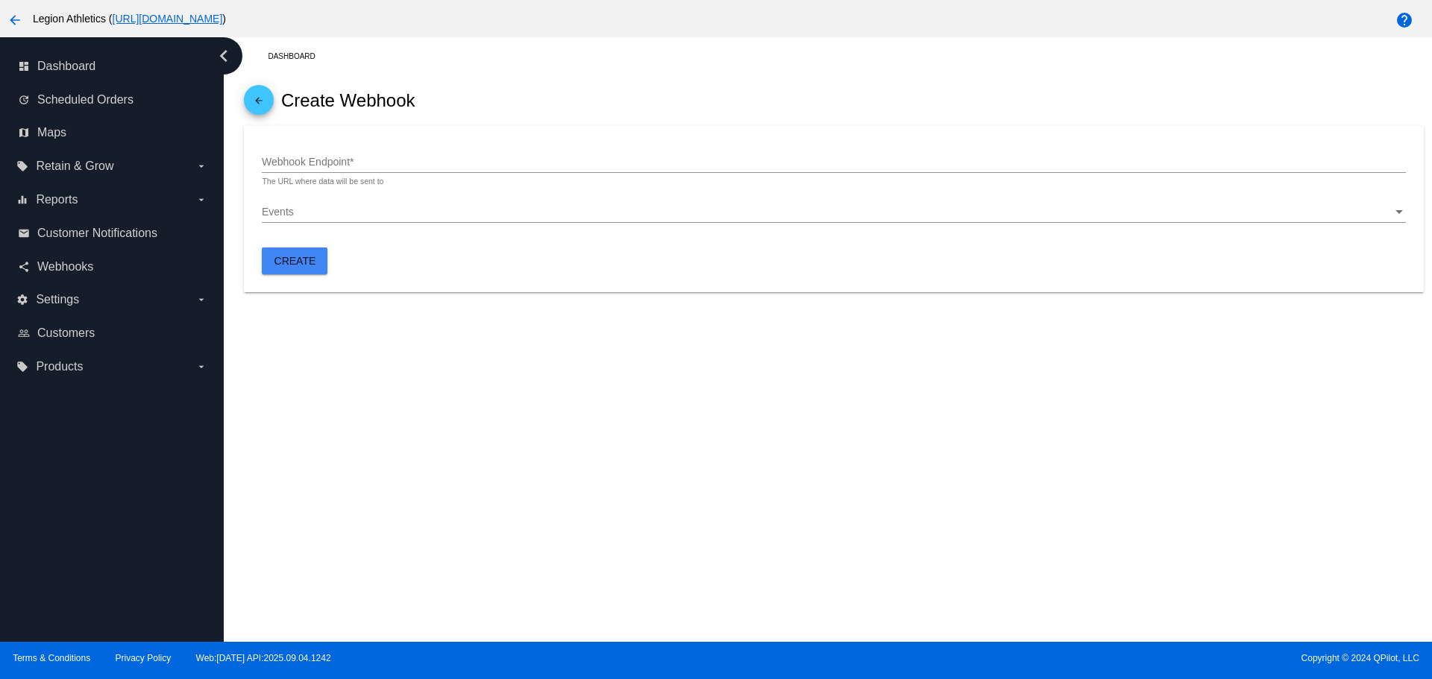
click at [349, 148] on div "Webhook Endpoint *" at bounding box center [833, 158] width 1143 height 29
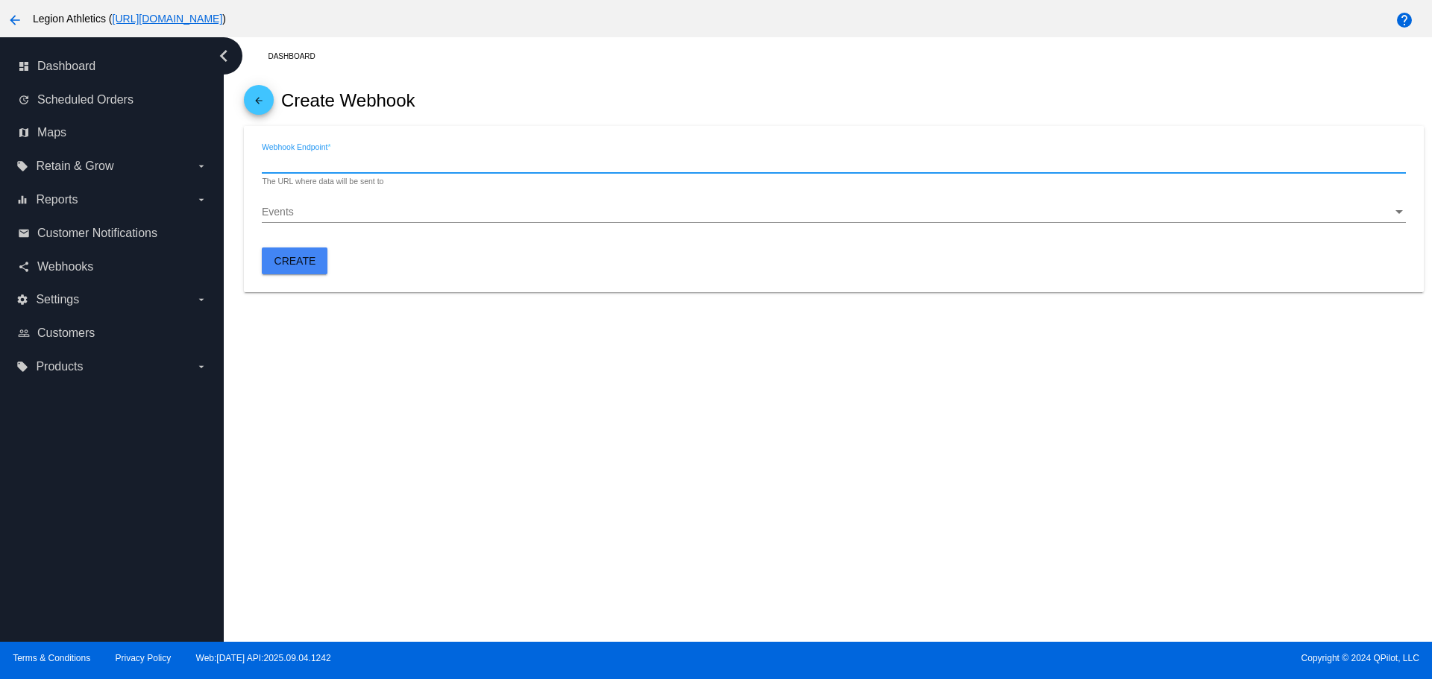
click at [349, 160] on input "Webhook Endpoint *" at bounding box center [833, 163] width 1143 height 12
click at [259, 101] on mat-icon "arrow_back" at bounding box center [259, 104] width 18 height 18
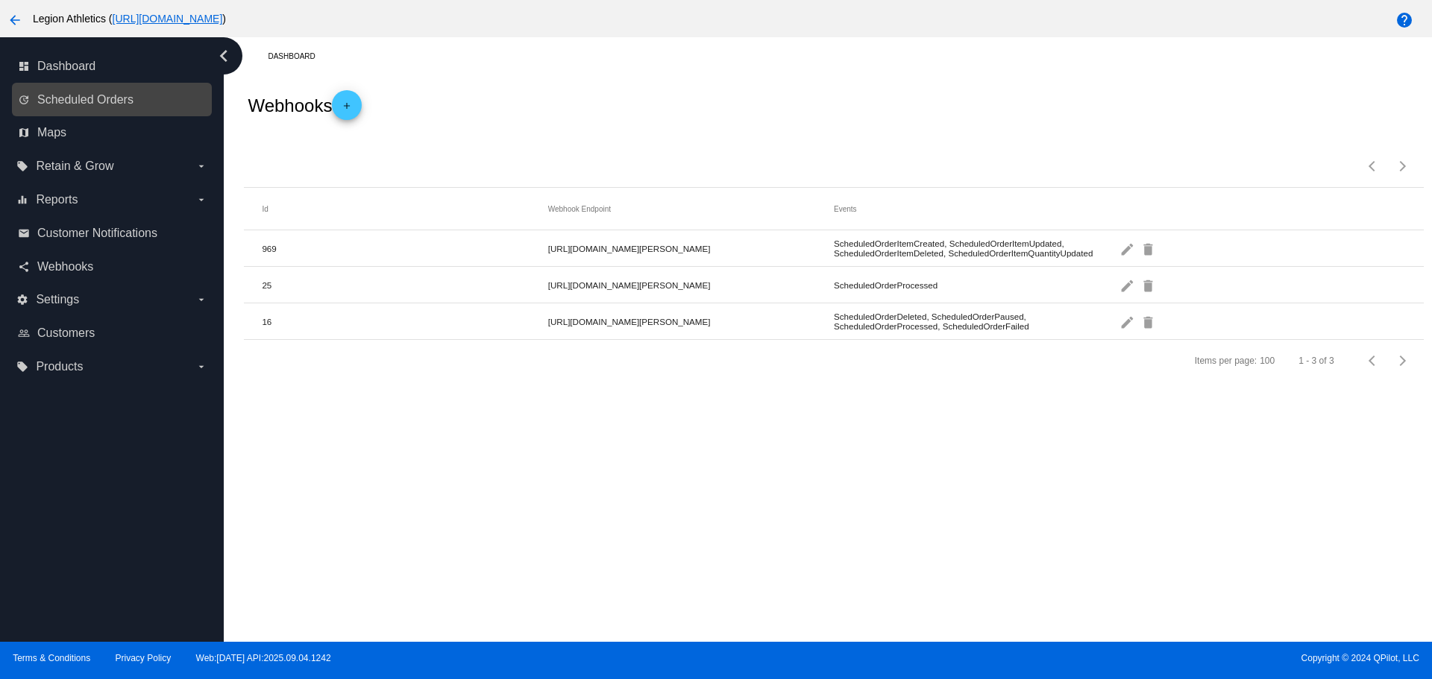
click at [78, 107] on link "update Scheduled Orders" at bounding box center [112, 100] width 189 height 24
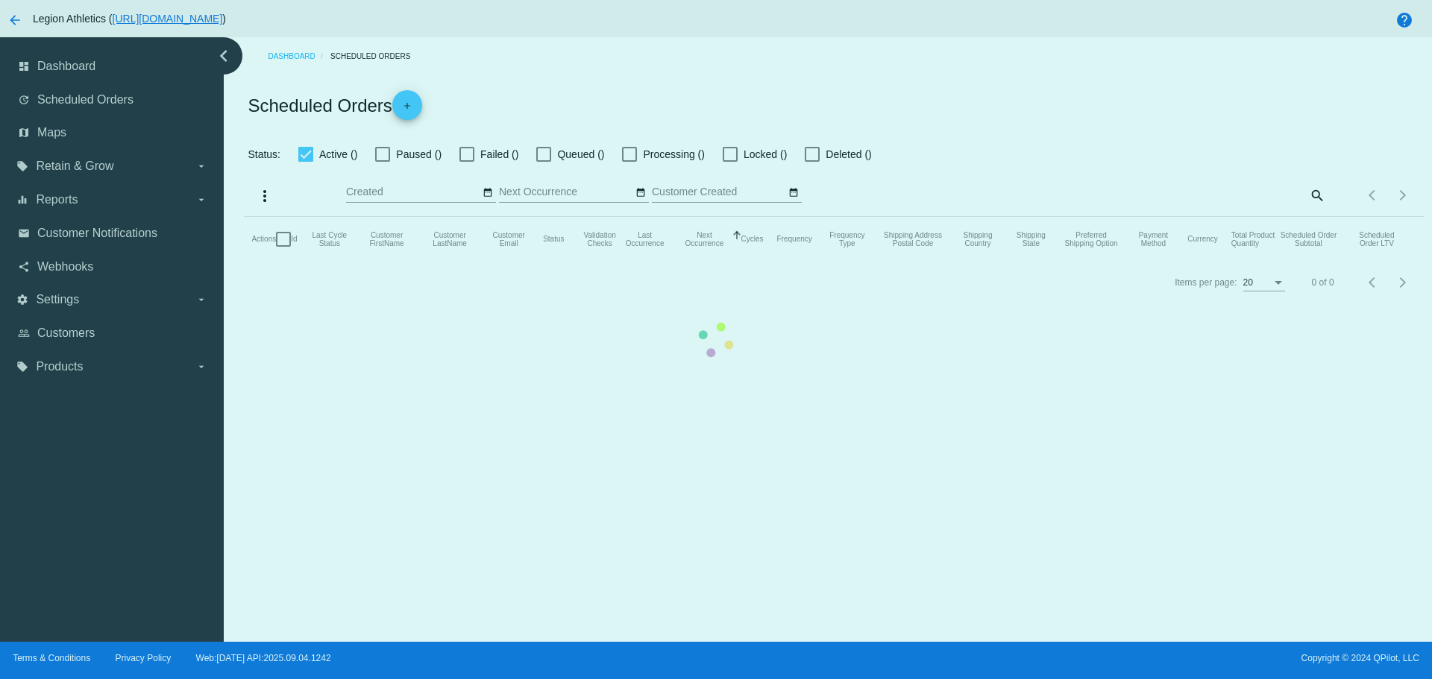
checkbox input "true"
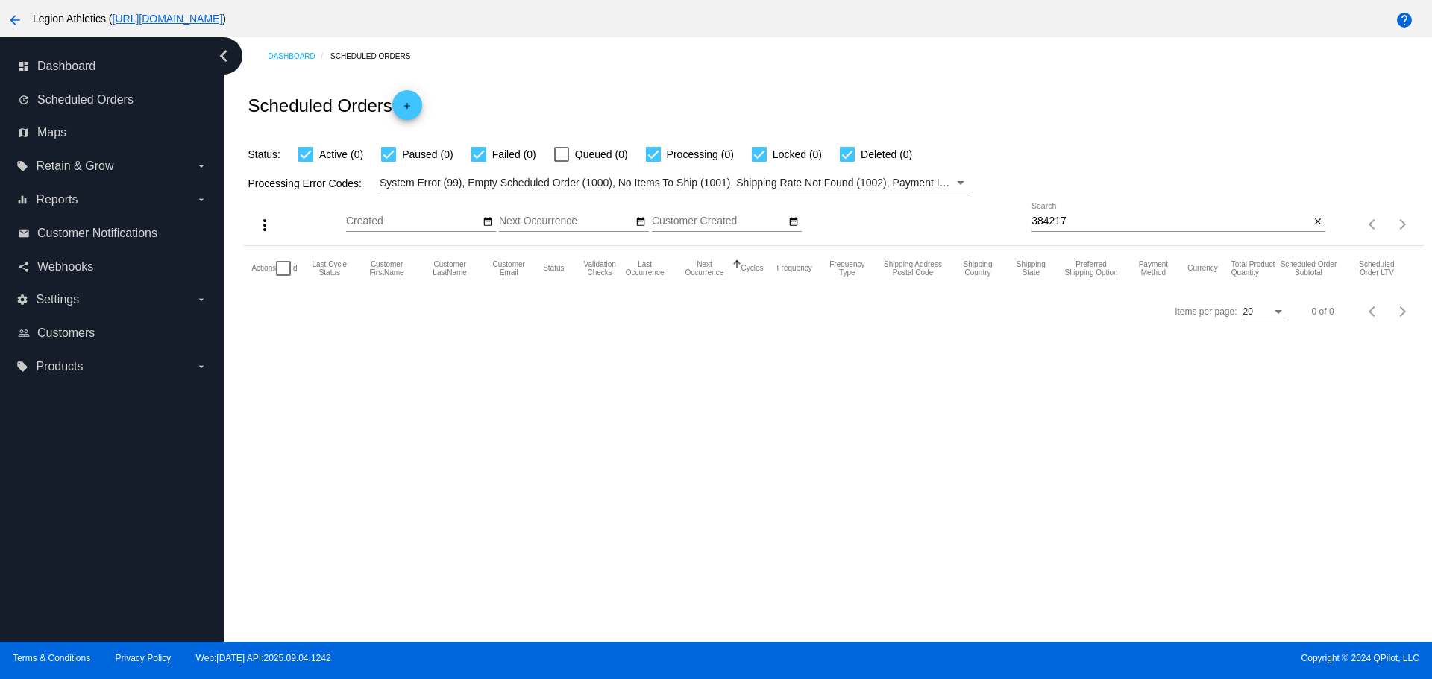
click at [1035, 219] on input "384217" at bounding box center [1171, 222] width 278 height 12
paste input "mattb+subscription11123234141111@legionsupplements.com"
click at [1046, 222] on input "mattb+subscription11123234141111@legionsupplements.com" at bounding box center [1171, 222] width 278 height 12
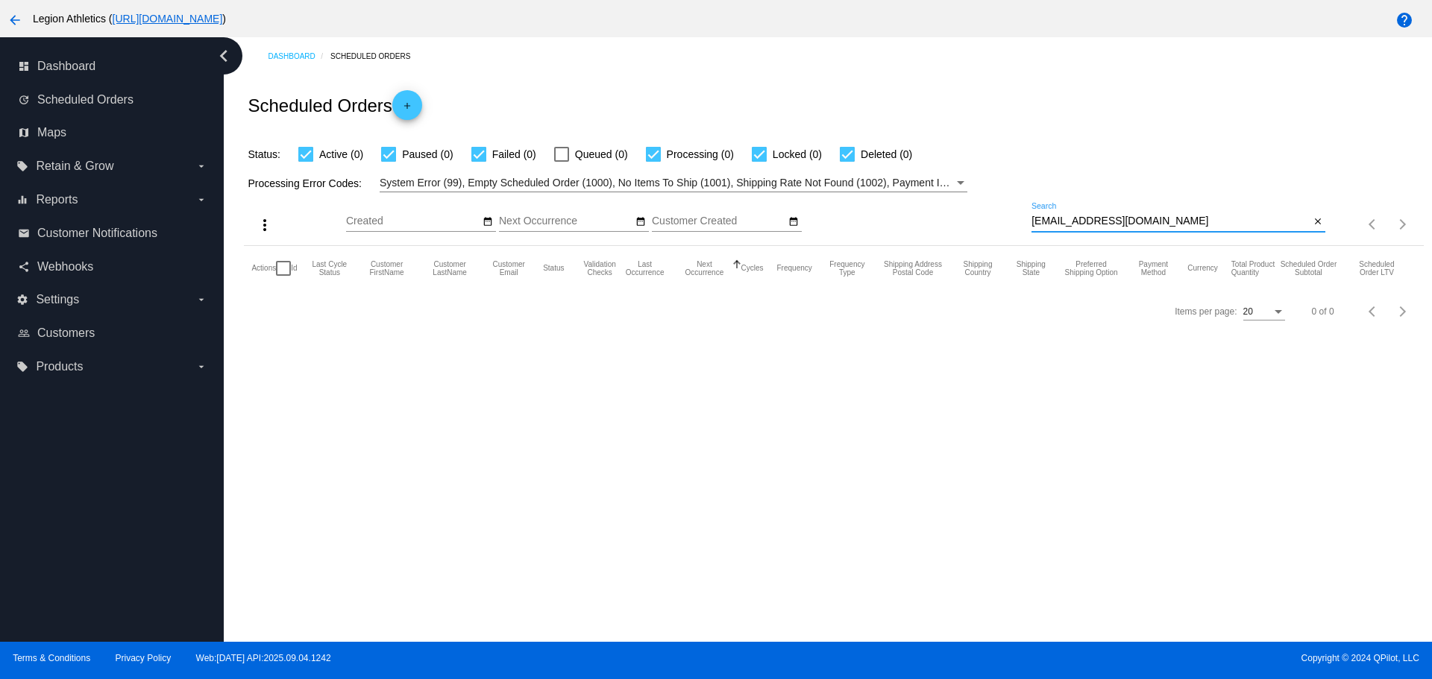
click at [1046, 222] on input "mattb+subscription11123234141111@legionsupplements.com" at bounding box center [1171, 222] width 278 height 12
paste input "893031"
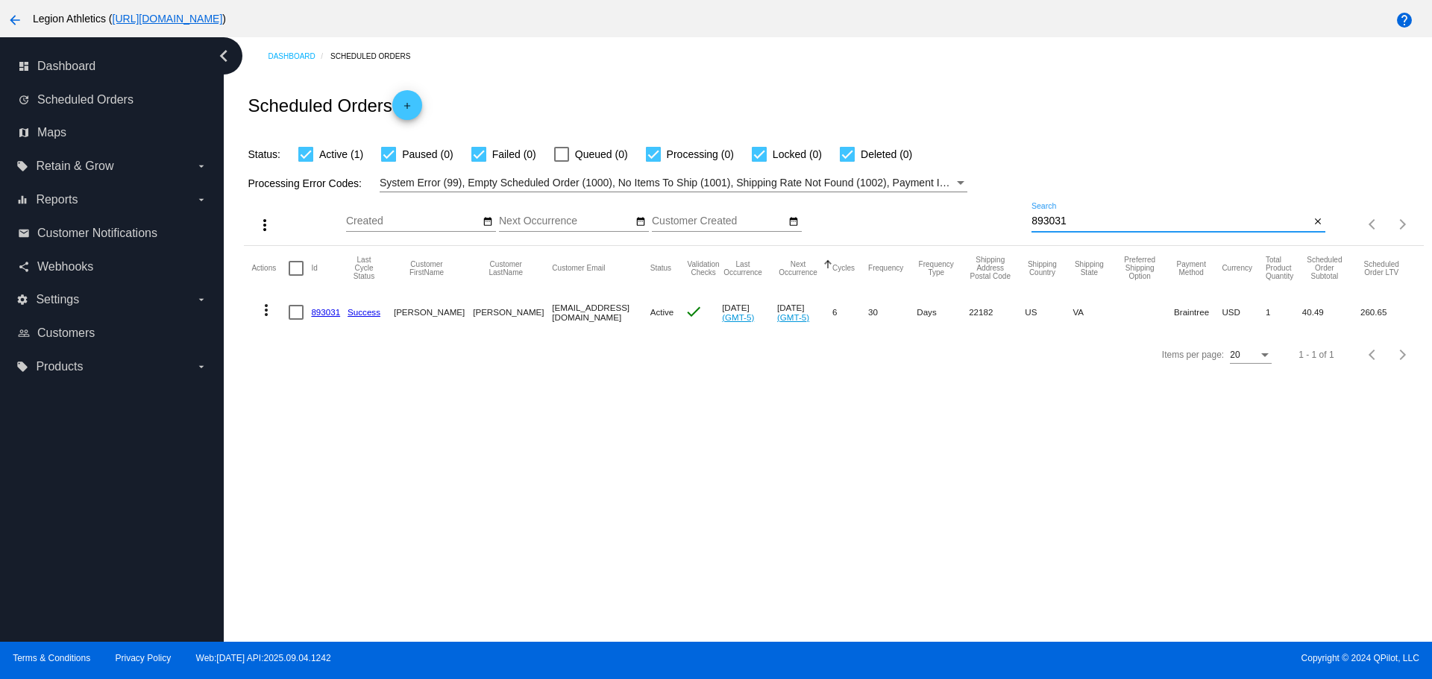
type input "893031"
drag, startPoint x: 836, startPoint y: 305, endPoint x: 871, endPoint y: 307, distance: 35.1
click at [832, 307] on mat-cell "Sep 18 2025 (GMT-5)" at bounding box center [804, 312] width 55 height 43
click at [315, 305] on mat-cell "893031" at bounding box center [329, 312] width 37 height 43
click at [320, 314] on link "893031" at bounding box center [325, 312] width 29 height 10
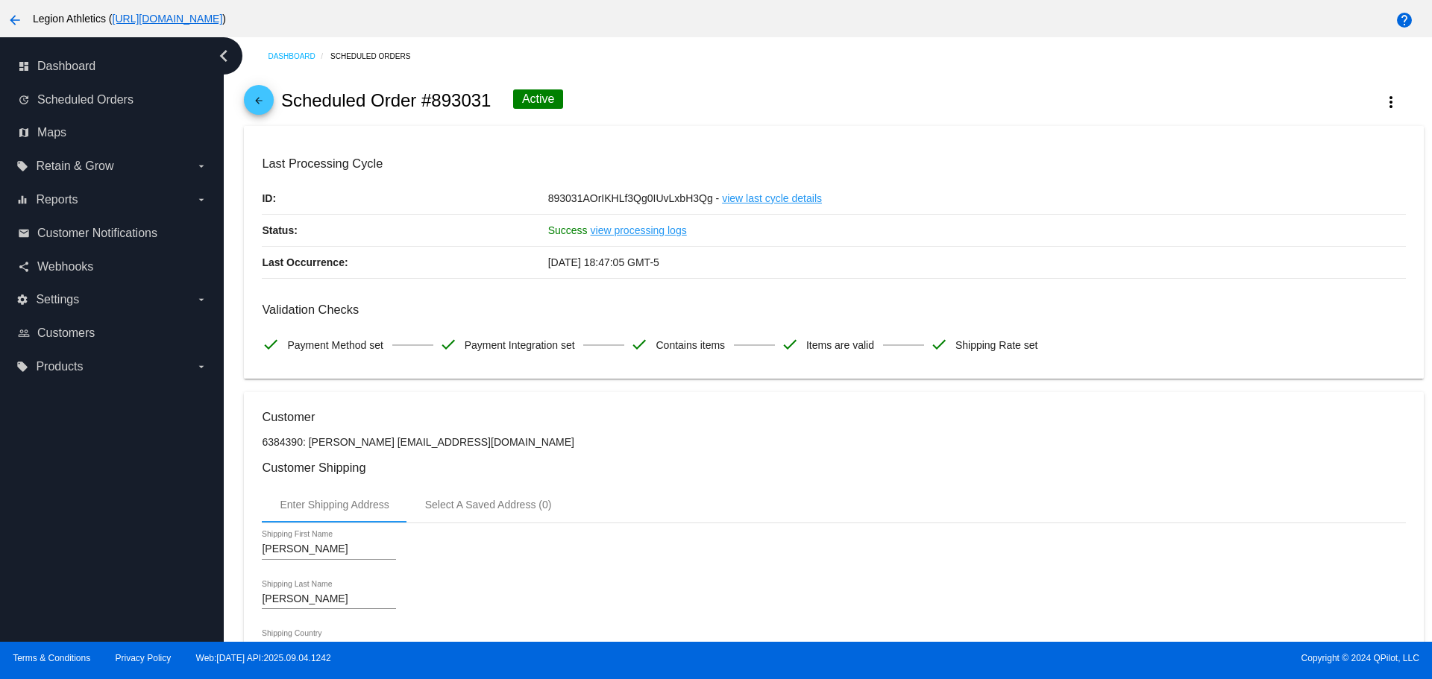
click at [253, 102] on mat-icon "arrow_back" at bounding box center [259, 104] width 18 height 18
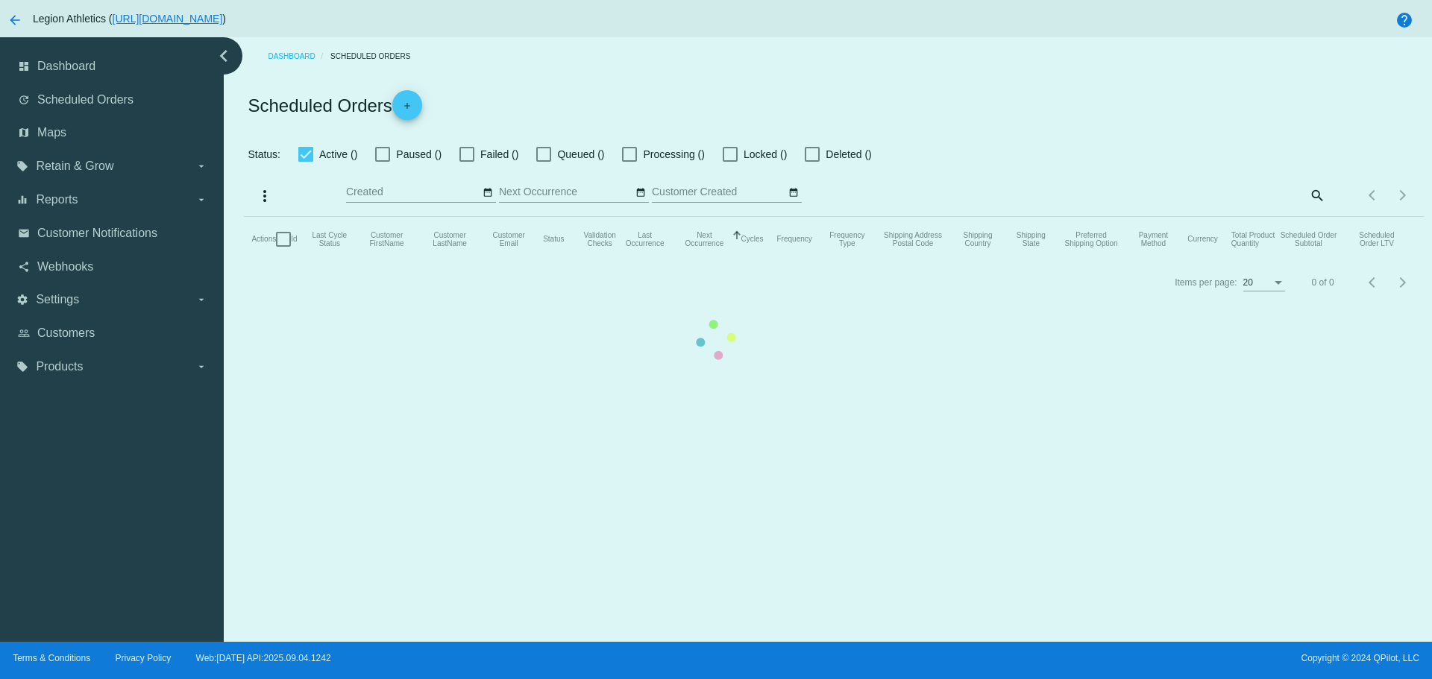
checkbox input "true"
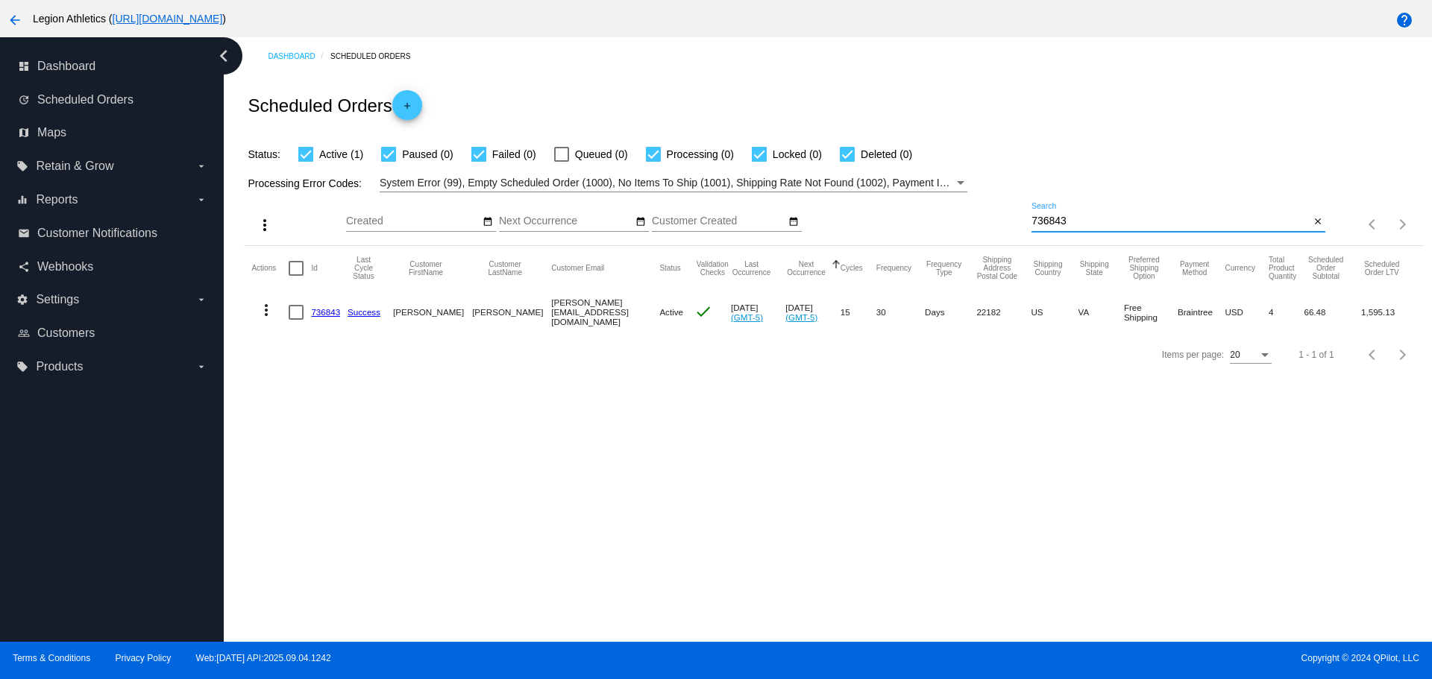
click at [1042, 221] on input "736843" at bounding box center [1171, 222] width 278 height 12
drag, startPoint x: 1042, startPoint y: 221, endPoint x: 1023, endPoint y: 147, distance: 76.3
click at [1023, 148] on div "Status: Active (1) Paused (0) Failed (0) Queued (0) Processing (0) Locked (0) D…" at bounding box center [833, 149] width 1179 height 28
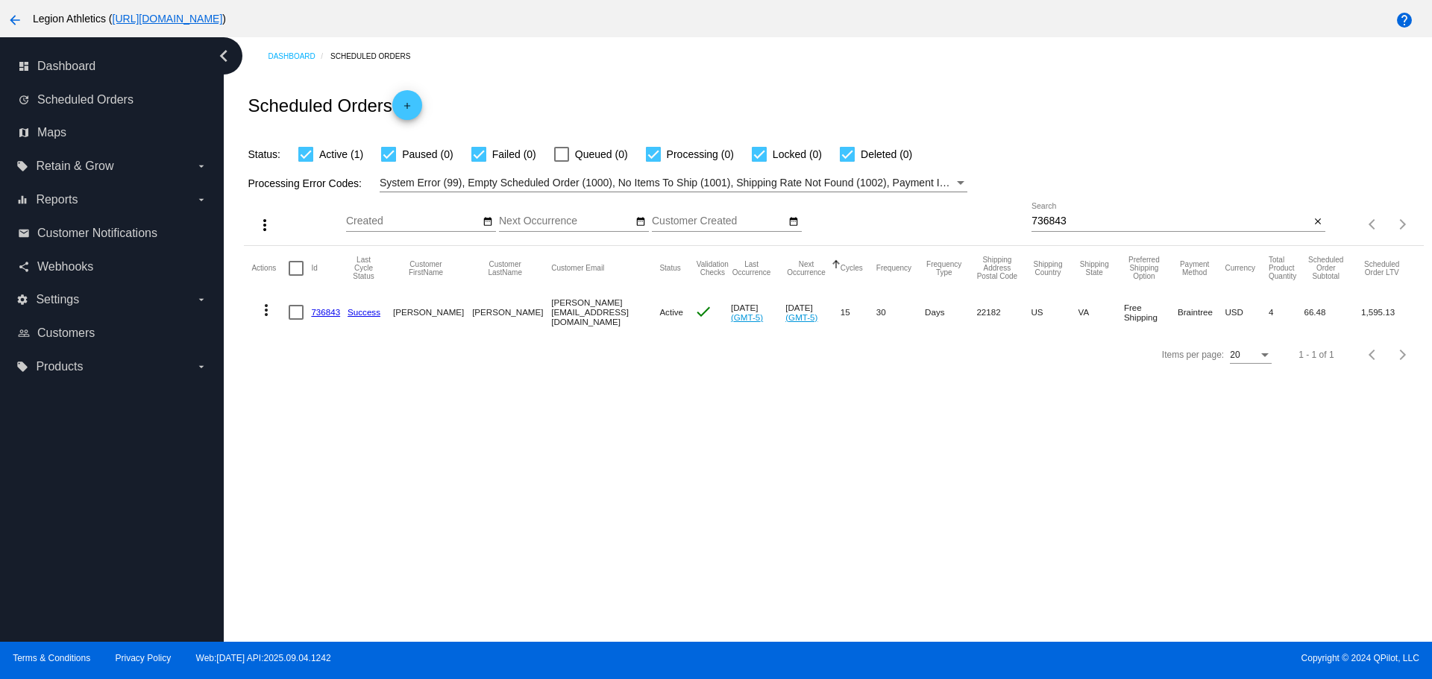
click at [333, 311] on link "736843" at bounding box center [325, 312] width 29 height 10
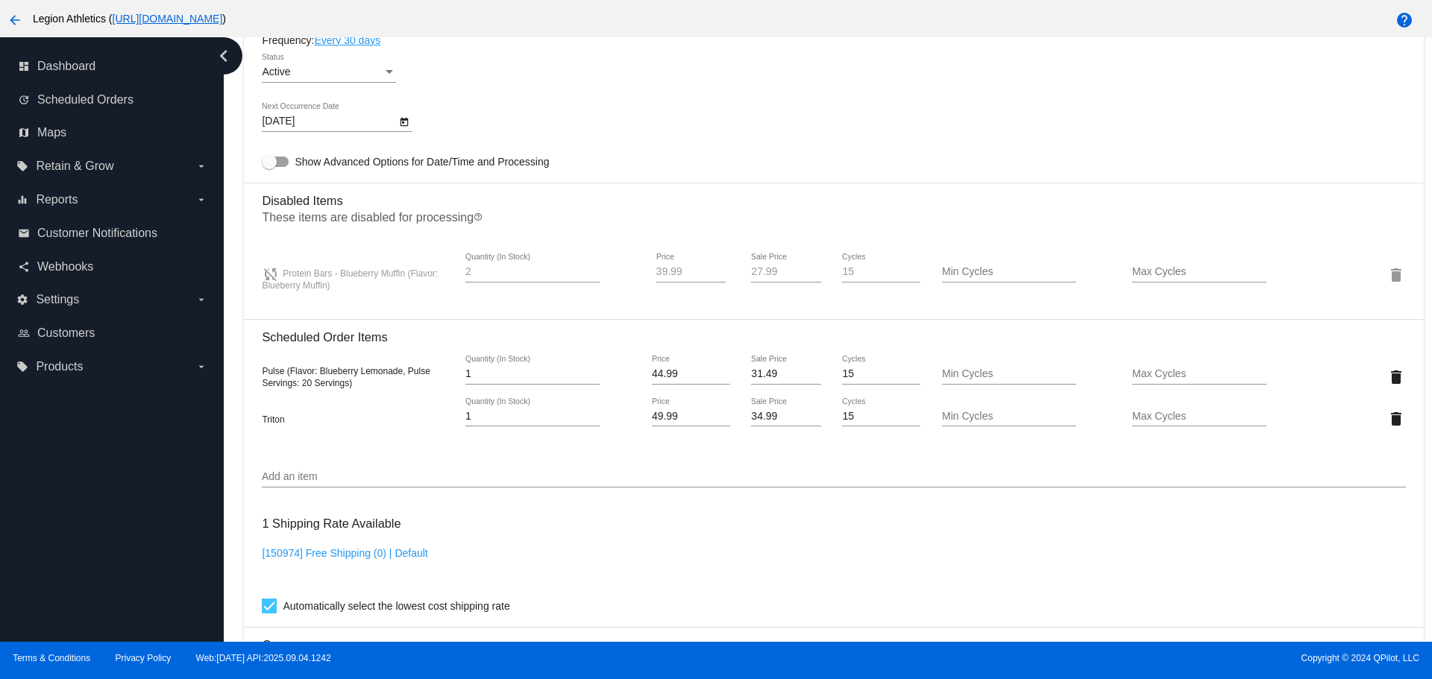
scroll to position [1044, 0]
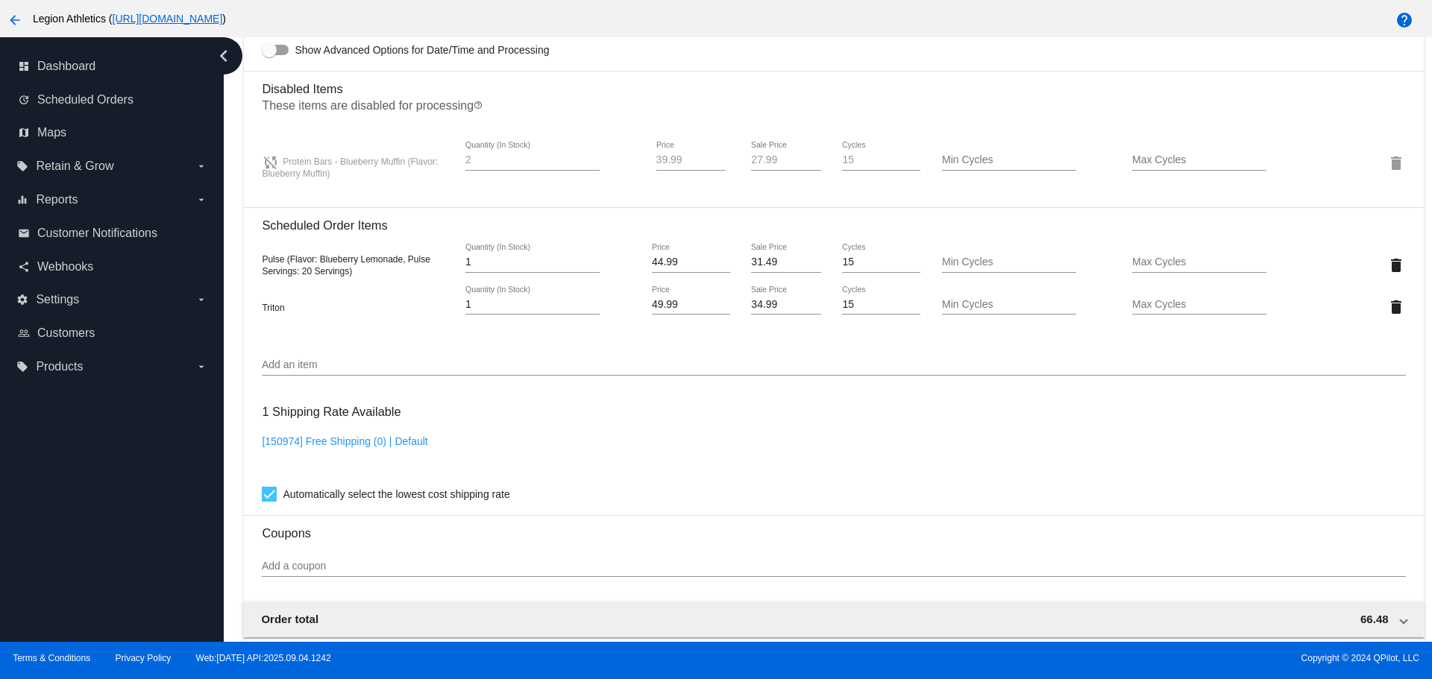
drag, startPoint x: 496, startPoint y: 144, endPoint x: 530, endPoint y: 146, distance: 34.4
click at [530, 146] on div "2 Quantity (In Stock)" at bounding box center [532, 156] width 134 height 29
click at [552, 119] on section "Disabled Items These items are disabled for processing help_outline sync_disabl…" at bounding box center [833, 133] width 1143 height 125
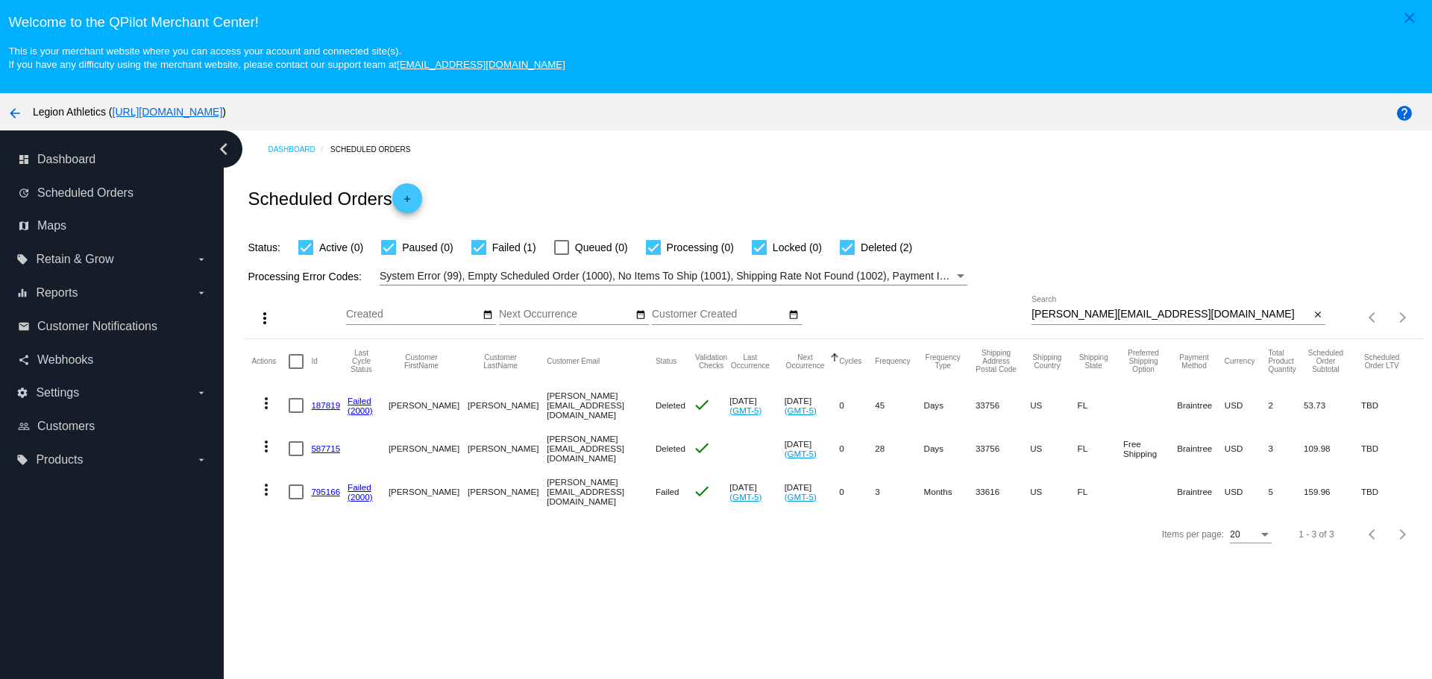
click at [1039, 312] on input "[PERSON_NAME][EMAIL_ADDRESS][DOMAIN_NAME]" at bounding box center [1171, 315] width 278 height 12
click at [1037, 312] on input "[PERSON_NAME][EMAIL_ADDRESS][DOMAIN_NAME]" at bounding box center [1171, 315] width 278 height 12
drag, startPoint x: 1046, startPoint y: 312, endPoint x: 1140, endPoint y: 313, distance: 94.7
click at [1140, 313] on input "[PERSON_NAME][EMAIL_ADDRESS][DOMAIN_NAME]" at bounding box center [1171, 315] width 278 height 12
paste input "836713"
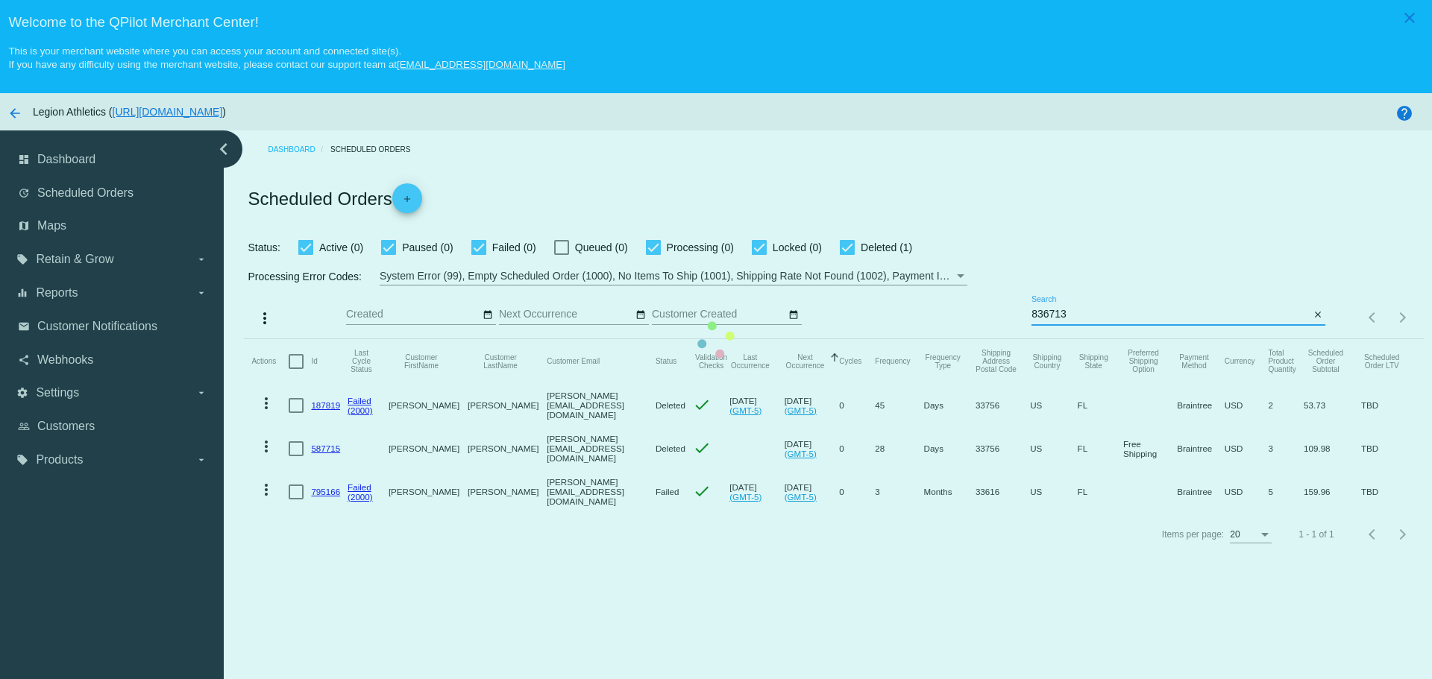
type input "836713"
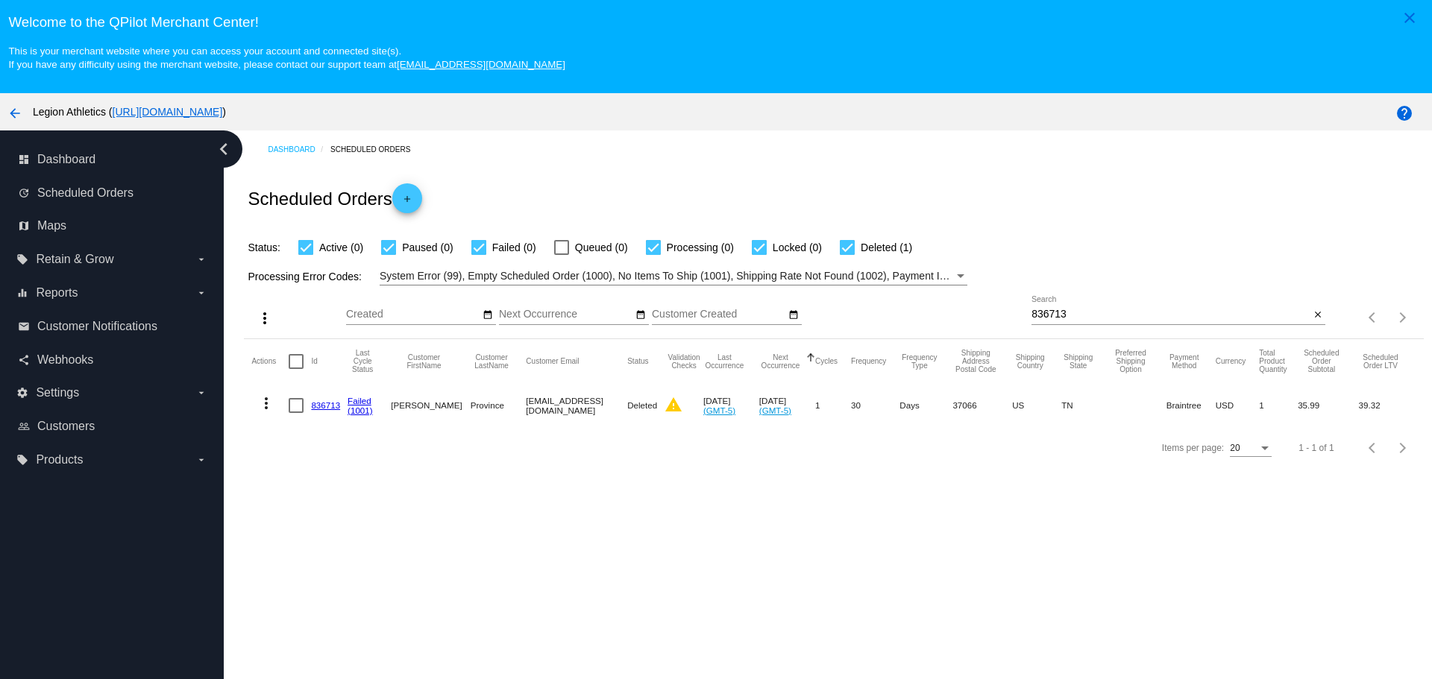
click at [317, 407] on link "836713" at bounding box center [325, 406] width 29 height 10
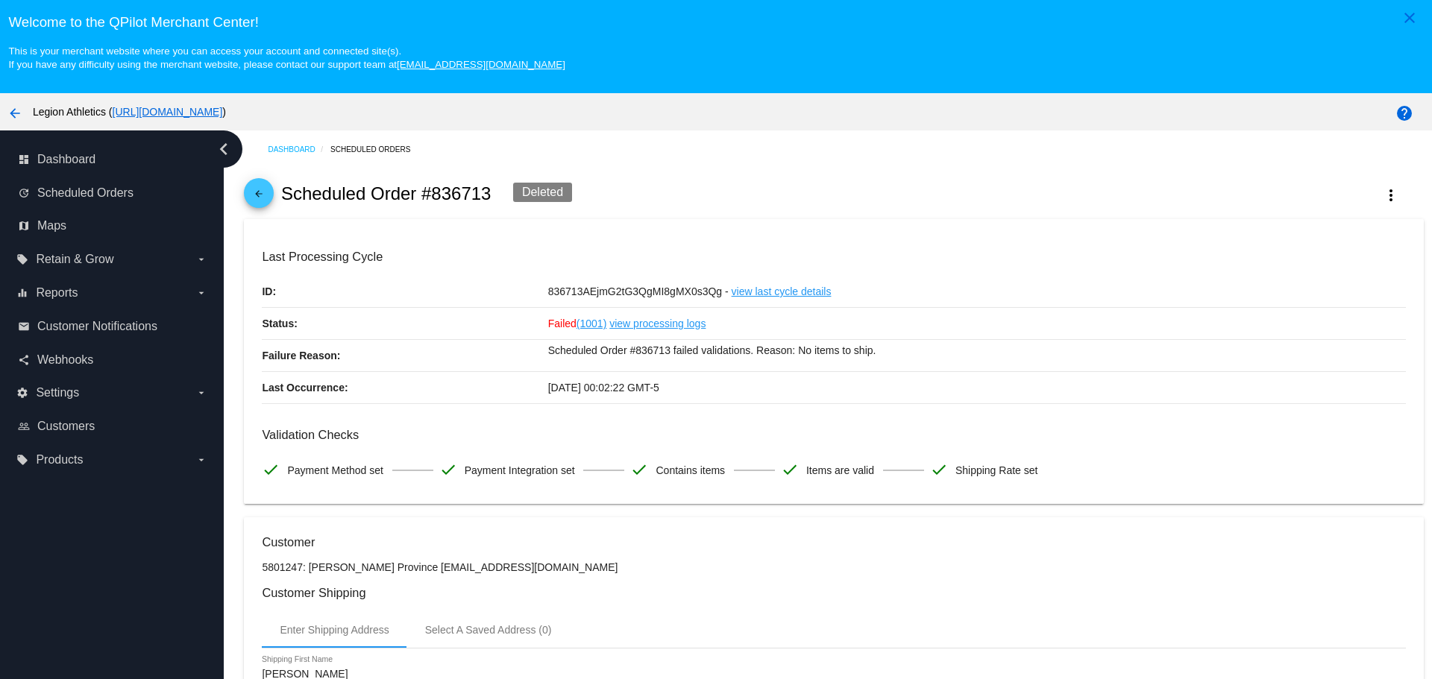
click at [263, 189] on mat-icon "arrow_back" at bounding box center [259, 198] width 18 height 18
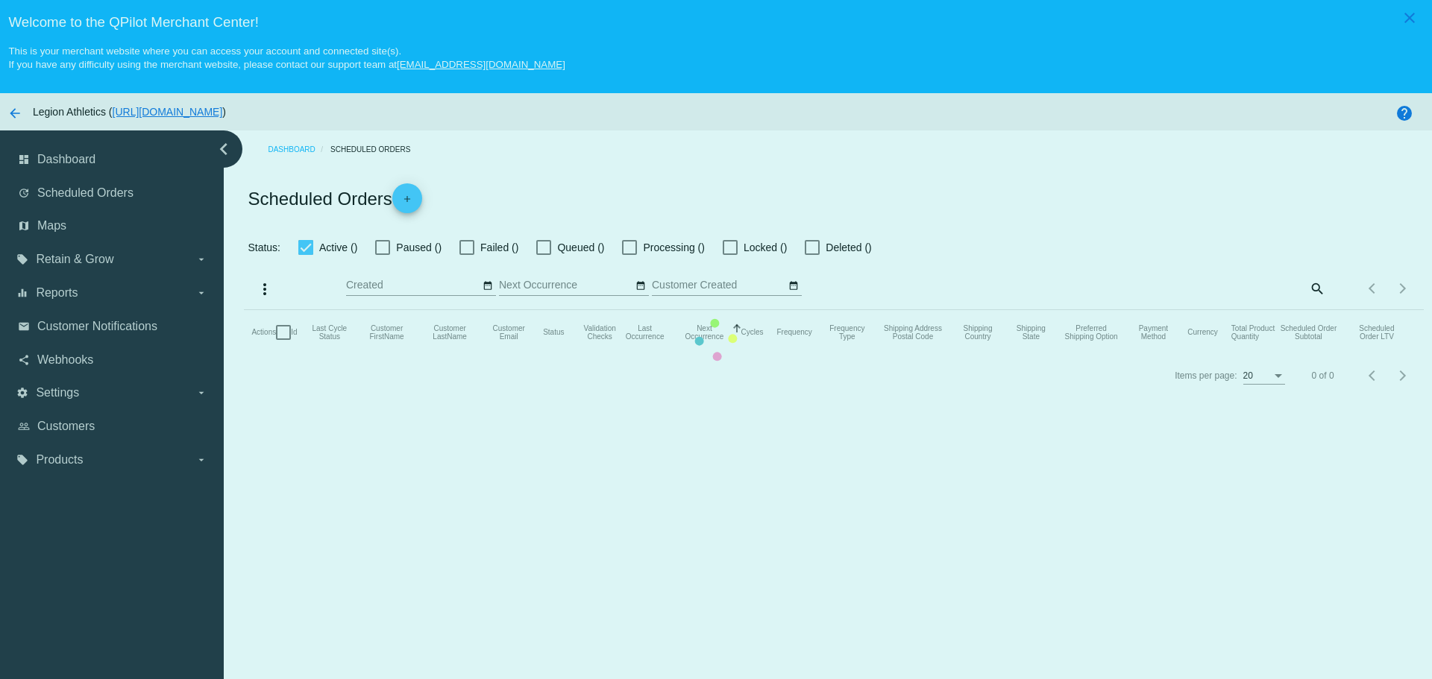
checkbox input "true"
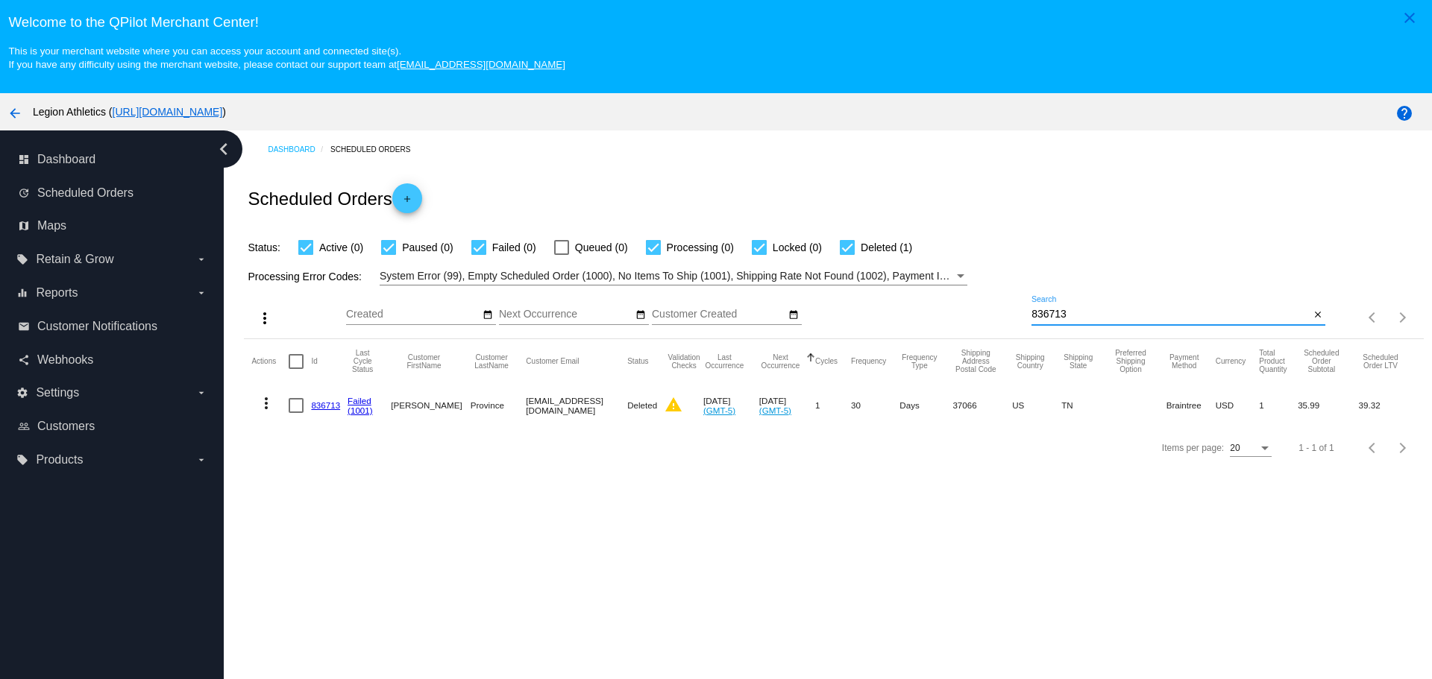
click at [1032, 316] on input "836713" at bounding box center [1171, 315] width 278 height 12
paste input "384217"
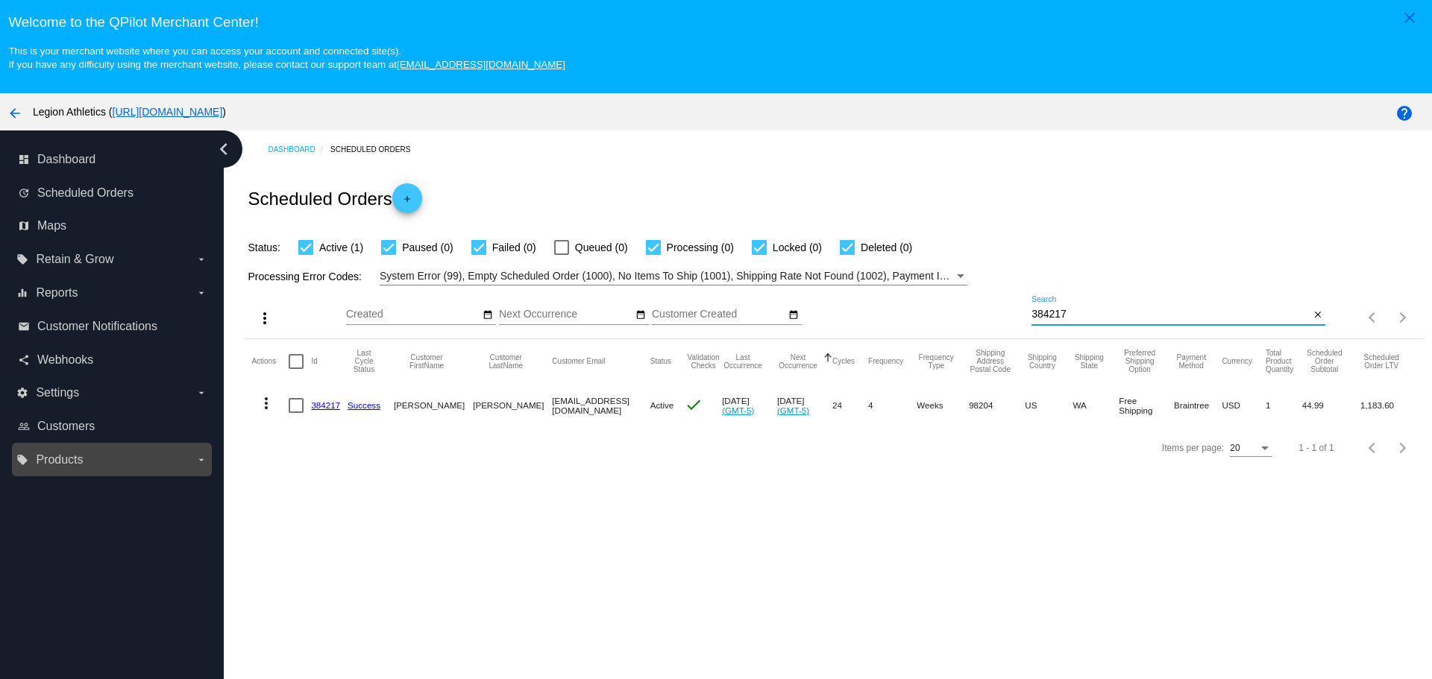
type input "384217"
click at [318, 406] on link "384217" at bounding box center [325, 406] width 29 height 10
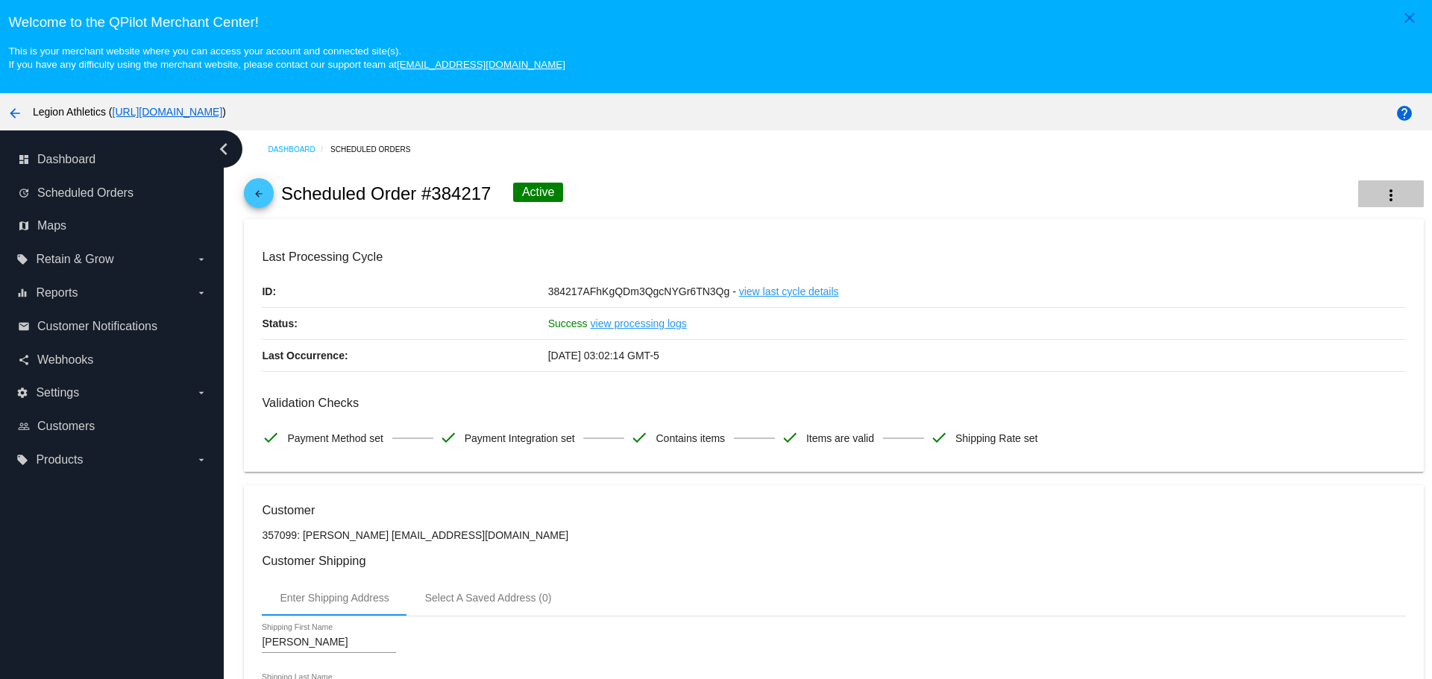
click at [1382, 197] on mat-icon "more_vert" at bounding box center [1391, 195] width 18 height 18
click at [1313, 204] on span "View Event Logs" at bounding box center [1276, 204] width 78 height 12
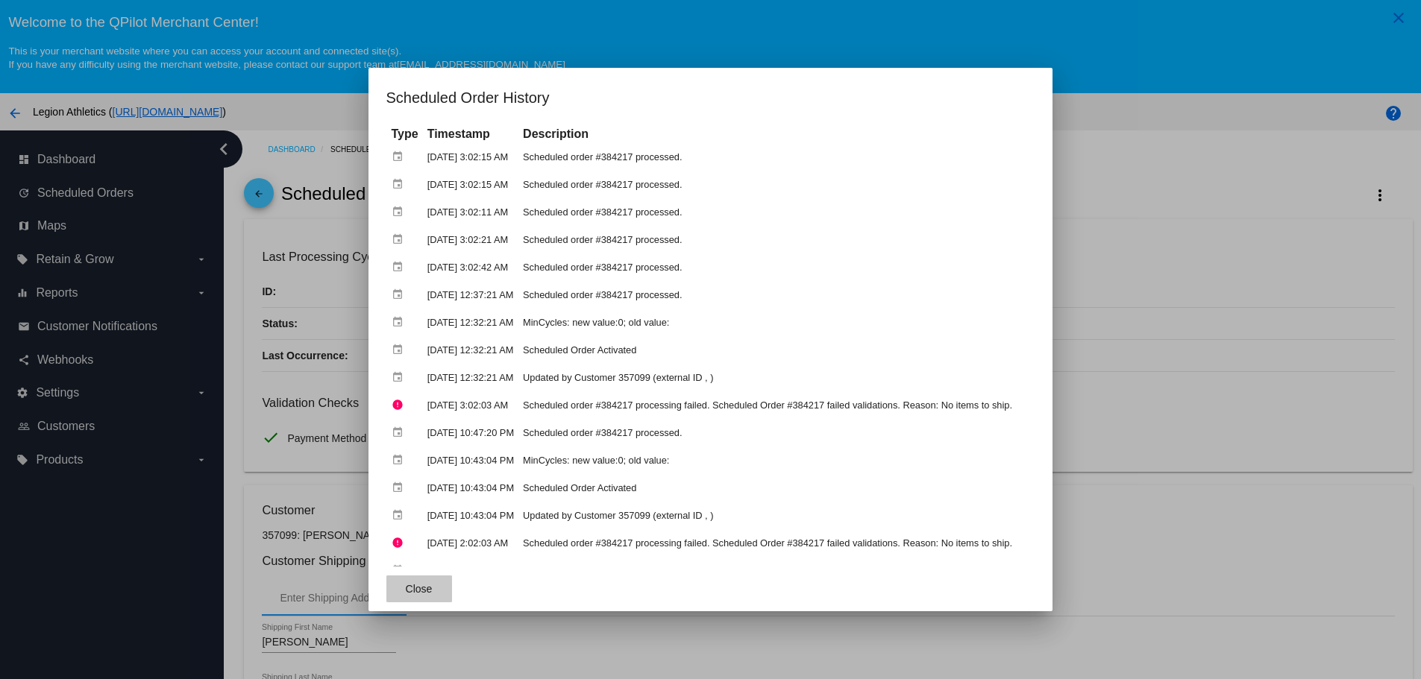
click at [406, 593] on span "Close" at bounding box center [419, 589] width 27 height 12
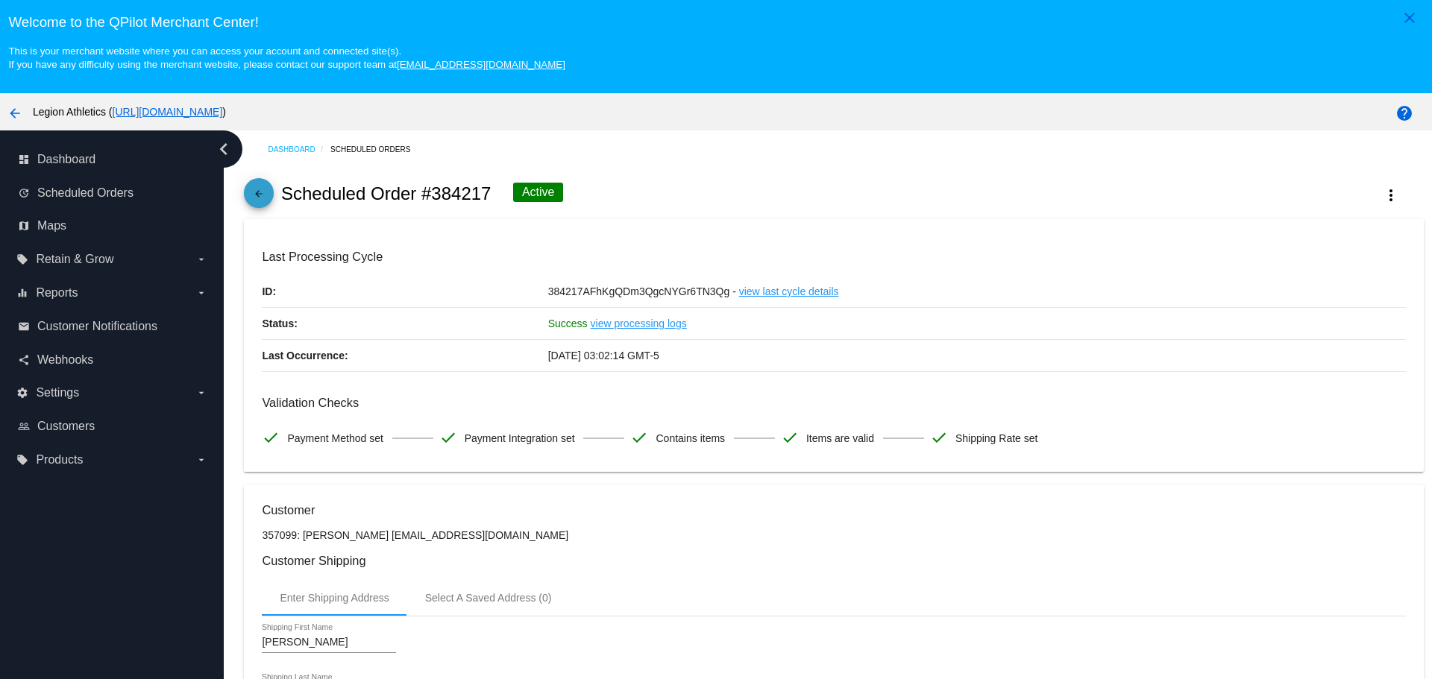
click at [271, 190] on link "arrow_back" at bounding box center [259, 193] width 30 height 30
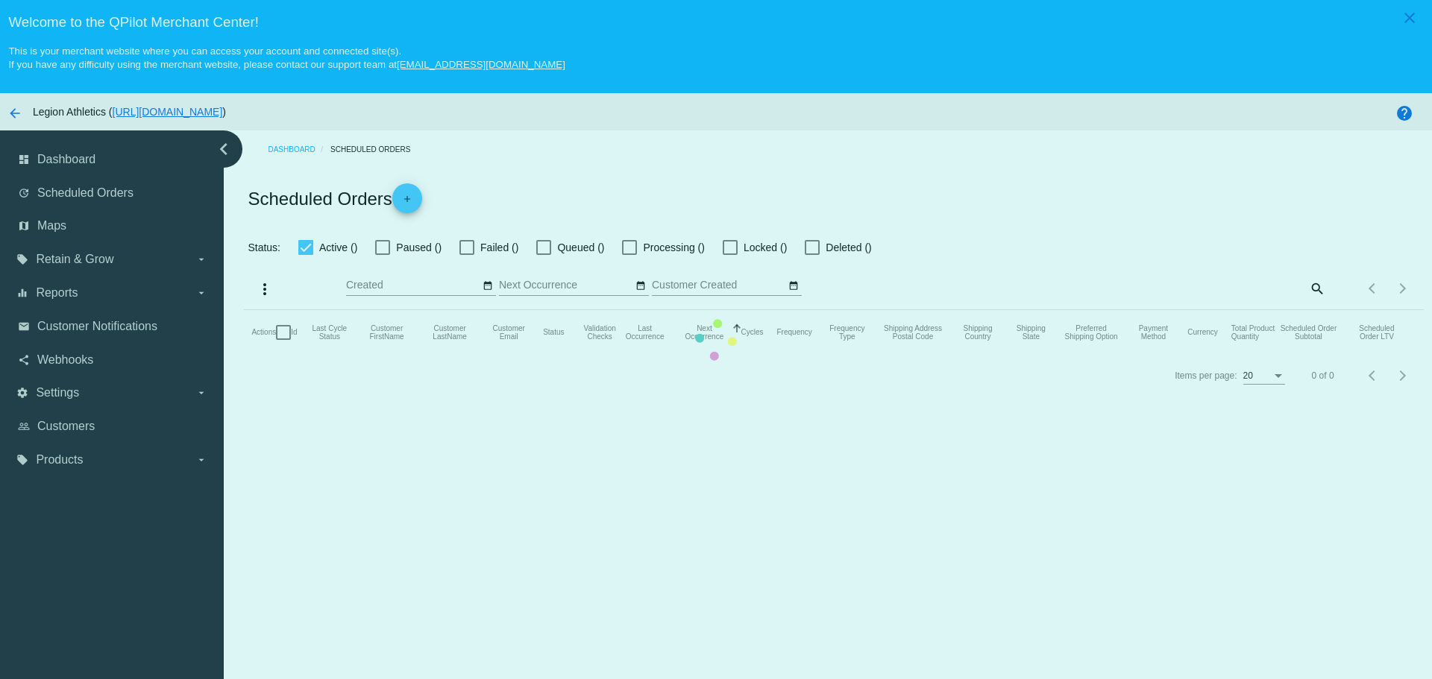
checkbox input "true"
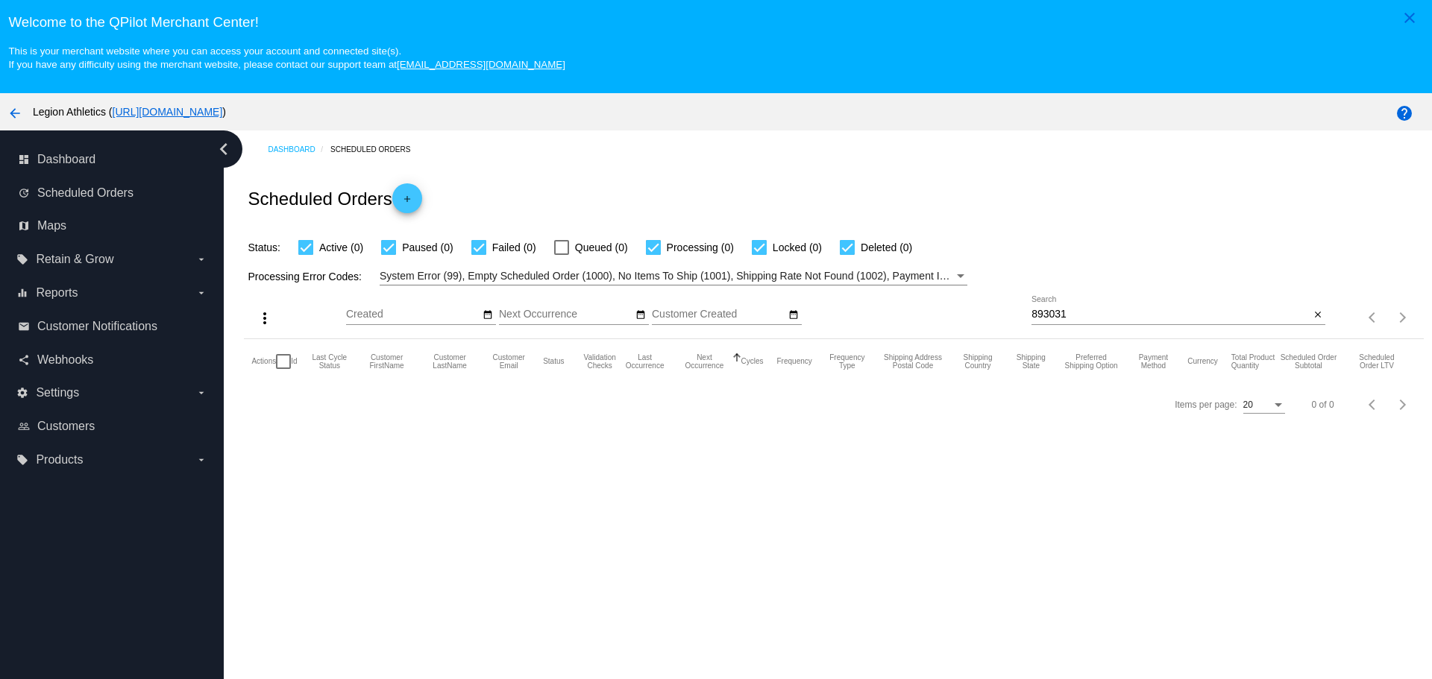
click at [1032, 314] on input "893031" at bounding box center [1171, 315] width 278 height 12
drag, startPoint x: 1029, startPoint y: 314, endPoint x: 1037, endPoint y: 316, distance: 7.6
click at [1037, 316] on input "893031" at bounding box center [1171, 315] width 278 height 12
paste input "736843"
type input "736843"
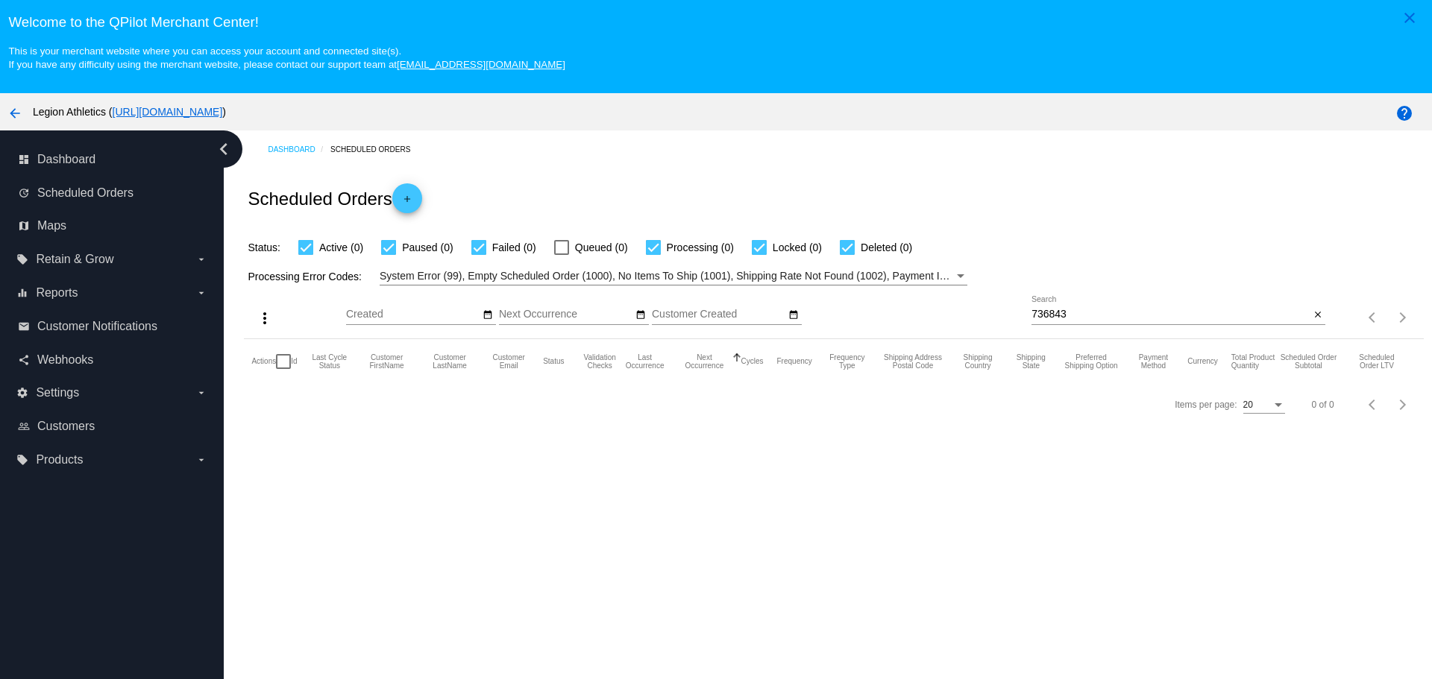
click at [1029, 252] on div "Status: Active (0) Paused (0) Failed (0) Queued (0) Processing (0) Locked (0) D…" at bounding box center [833, 242] width 1179 height 28
